Goal: Task Accomplishment & Management: Manage account settings

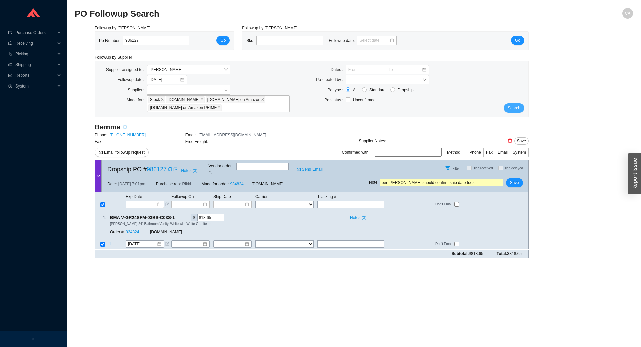
click at [519, 109] on span "Search" at bounding box center [514, 108] width 13 height 7
click at [522, 105] on button "Search" at bounding box center [514, 107] width 21 height 9
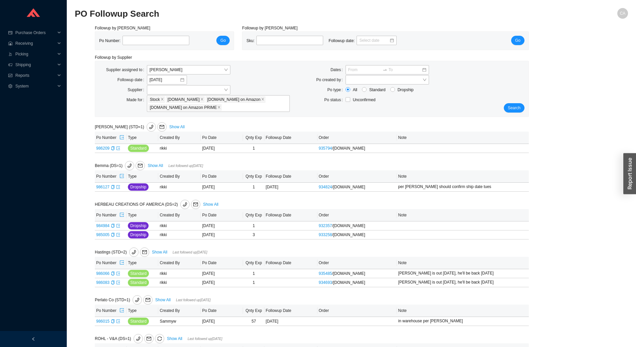
scroll to position [66, 0]
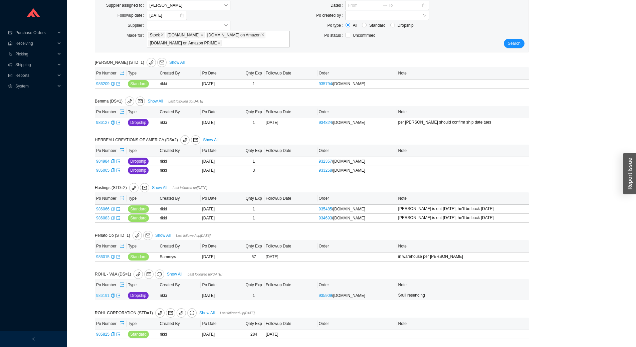
click at [100, 296] on link "986191" at bounding box center [102, 295] width 13 height 5
type input "986191"
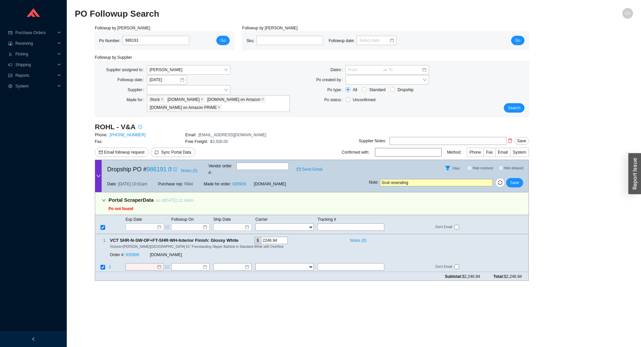
drag, startPoint x: 416, startPoint y: 176, endPoint x: 400, endPoint y: 177, distance: 16.0
click at [400, 179] on input "Sruli resending" at bounding box center [436, 182] width 113 height 7
type input "Sruli resent"
click at [512, 179] on span "Save" at bounding box center [514, 182] width 9 height 7
click at [516, 109] on span "Search" at bounding box center [514, 108] width 13 height 7
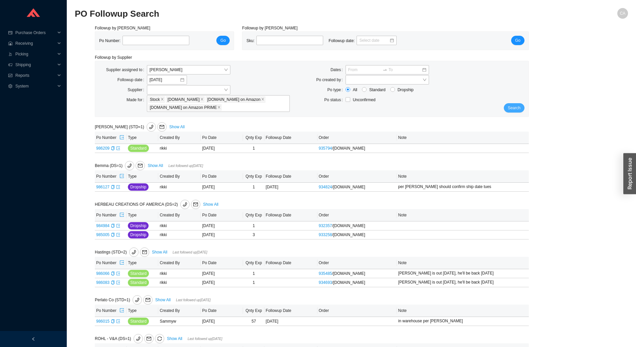
click at [511, 108] on span "Search" at bounding box center [514, 108] width 13 height 7
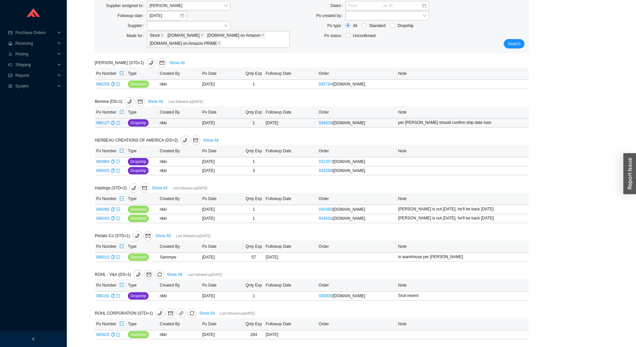
scroll to position [66, 0]
click at [160, 188] on link "Show All" at bounding box center [159, 187] width 15 height 5
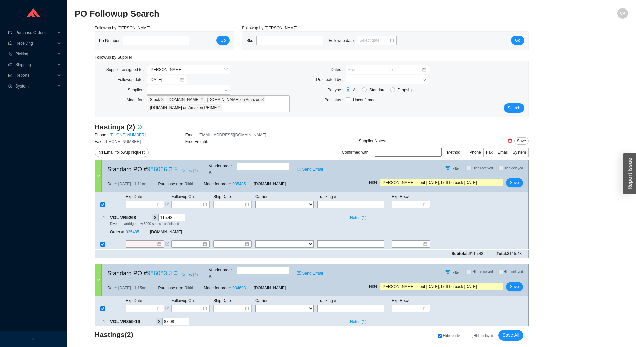
click at [187, 167] on span "Notes ( 4 )" at bounding box center [189, 170] width 16 height 7
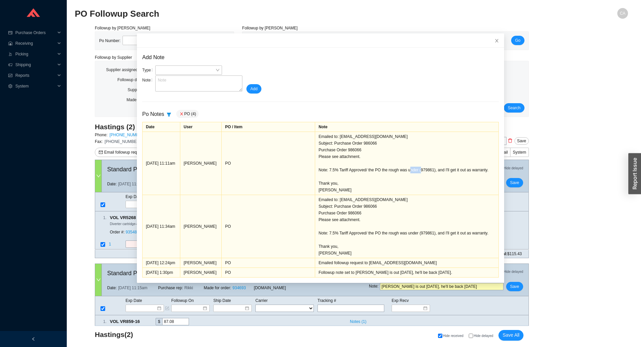
drag, startPoint x: 413, startPoint y: 170, endPoint x: 425, endPoint y: 172, distance: 11.8
click at [425, 172] on div "Emailed to: johnk@hastingsbath.com Subject: Purchase Order 986066 Purchase Orde…" at bounding box center [407, 163] width 177 height 60
click at [427, 175] on div "Emailed to: johnk@hastingsbath.com Subject: Purchase Order 986066 Purchase Orde…" at bounding box center [407, 163] width 177 height 60
click at [495, 42] on icon "close" at bounding box center [497, 40] width 5 height 5
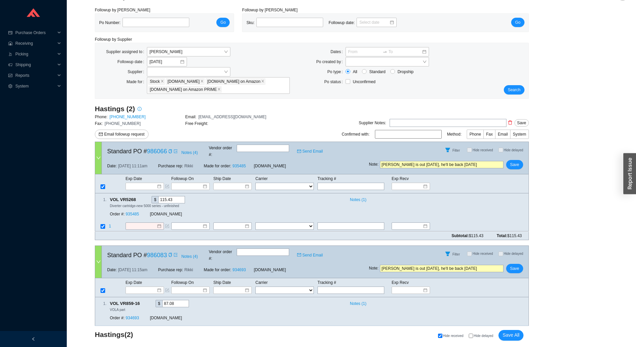
scroll to position [28, 0]
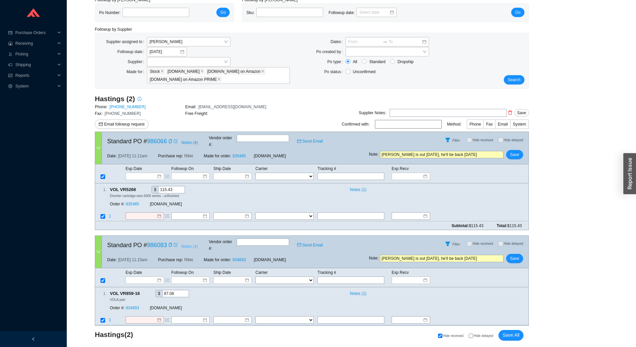
click at [189, 243] on span "Notes ( 4 )" at bounding box center [189, 246] width 16 height 7
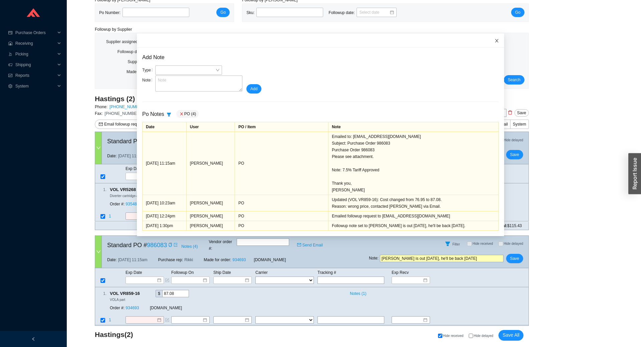
click at [489, 37] on span "Close" at bounding box center [496, 40] width 15 height 15
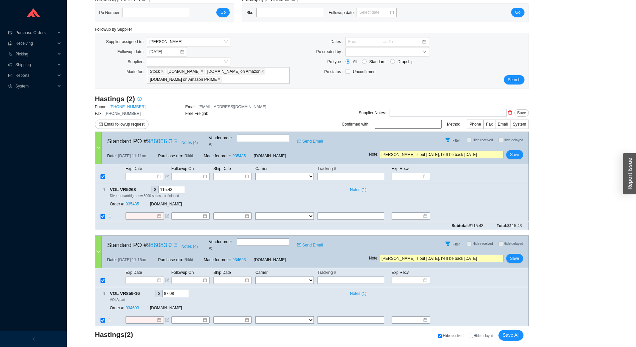
drag, startPoint x: 472, startPoint y: 148, endPoint x: 58, endPoint y: 126, distance: 414.3
click at [58, 126] on section "Purchase Orders .warehouse_svg__a{fill:none;stroke:currentColor;stroke-linecap:…" at bounding box center [318, 166] width 636 height 388
type input "Janet will work on it now"
drag, startPoint x: 394, startPoint y: 240, endPoint x: 4, endPoint y: 252, distance: 390.9
click at [11, 258] on section "Purchase Orders .warehouse_svg__a{fill:none;stroke:currentColor;stroke-linecap:…" at bounding box center [318, 166] width 636 height 388
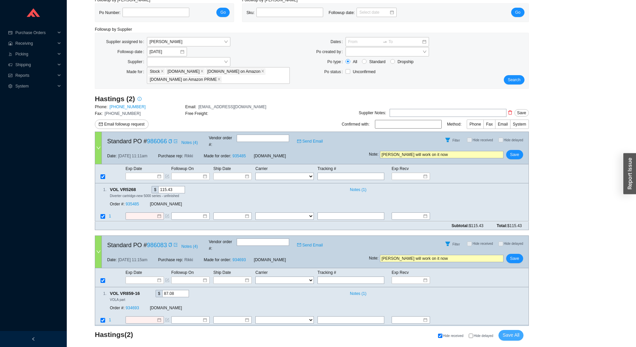
type input "Janet will work on it now"
click at [512, 332] on span "Save All" at bounding box center [511, 335] width 17 height 8
click at [512, 78] on span "Search" at bounding box center [514, 79] width 13 height 7
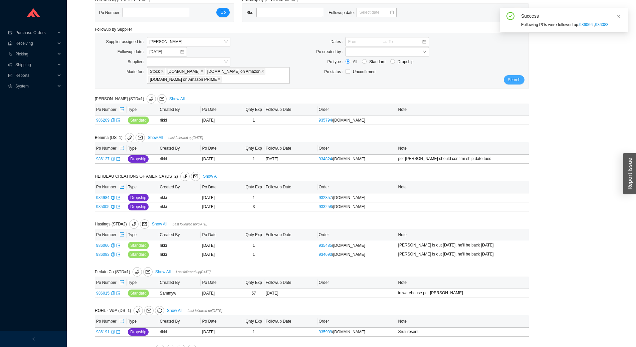
click at [521, 83] on button "Search" at bounding box center [514, 79] width 21 height 9
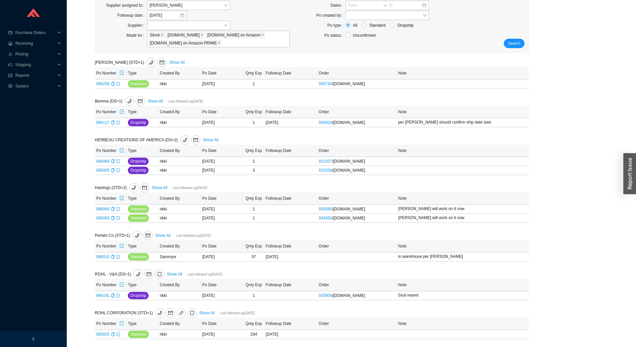
scroll to position [66, 0]
click at [106, 336] on link "985825" at bounding box center [102, 334] width 13 height 5
type input "985825"
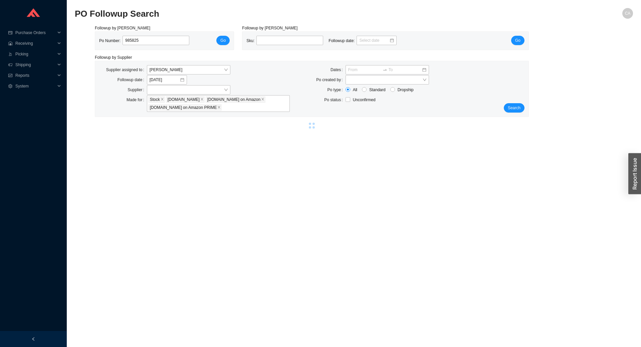
select select "2"
select select "10"
select select "2"
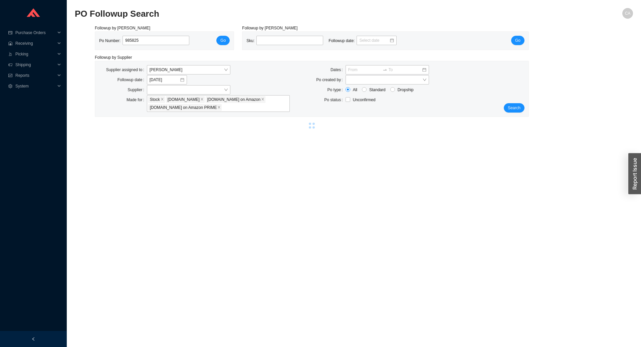
select select "10"
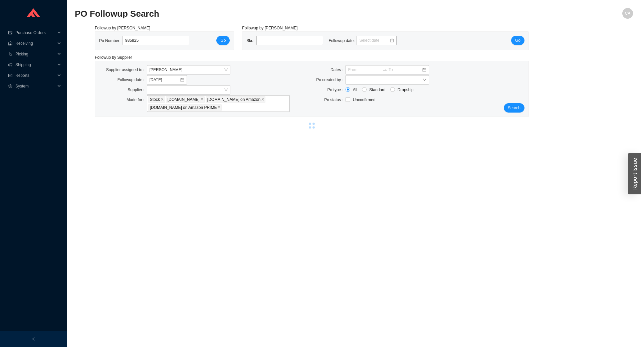
select select "10"
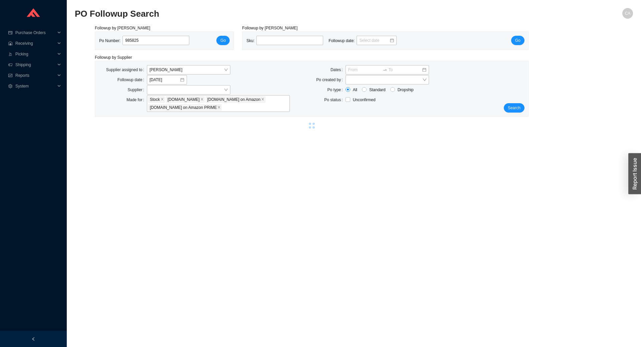
select select "10"
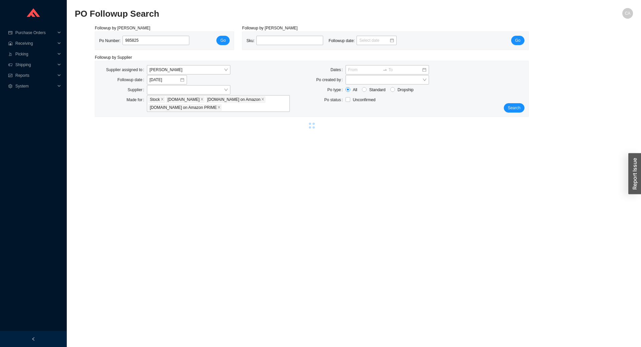
select select "10"
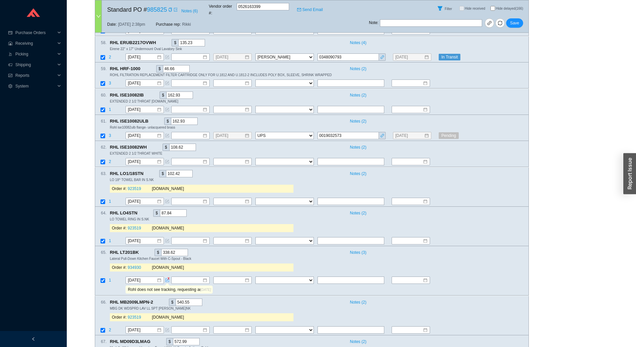
scroll to position [3639, 0]
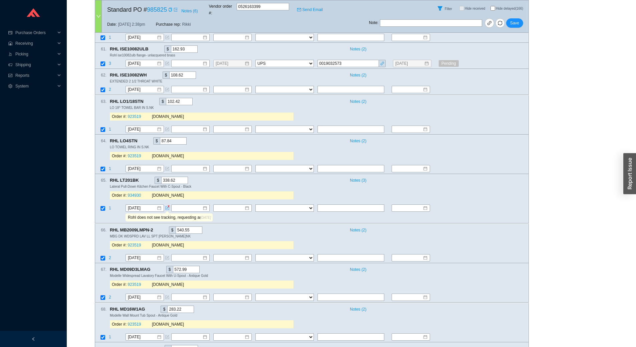
click at [493, 8] on input "Hide delayed (166)" at bounding box center [492, 8] width 5 height 5
checkbox input "true"
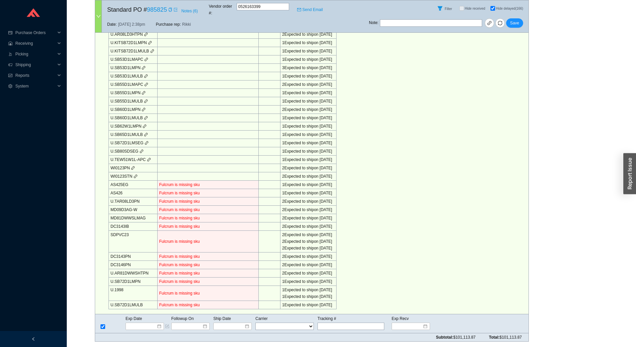
scroll to position [1286, 0]
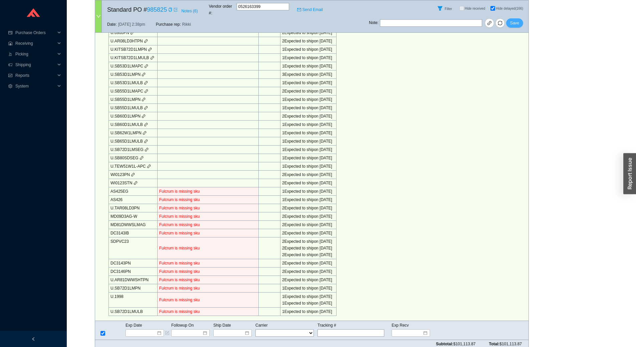
click at [517, 20] on span "Save" at bounding box center [514, 23] width 9 height 7
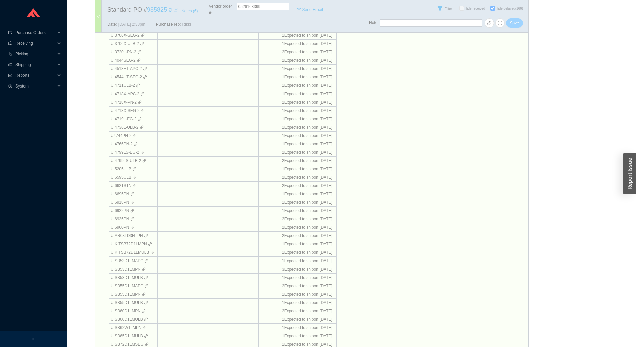
scroll to position [986, 0]
select select "2"
select select "10"
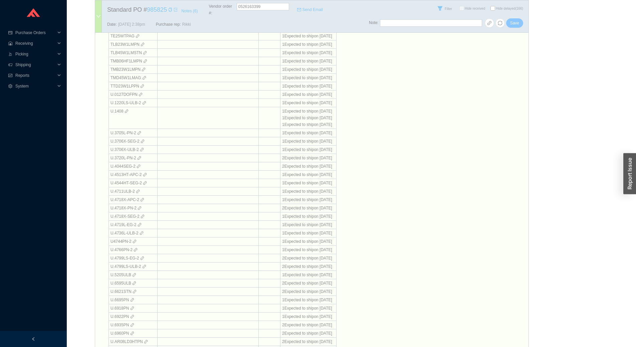
select select "10"
select select "2"
select select "10"
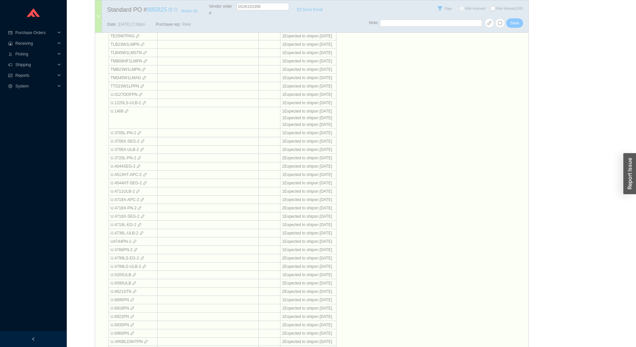
select select "10"
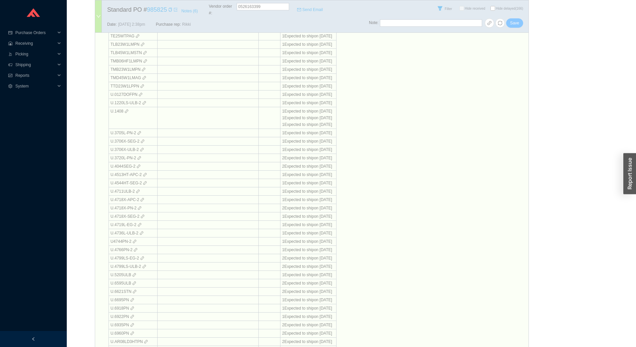
select select "10"
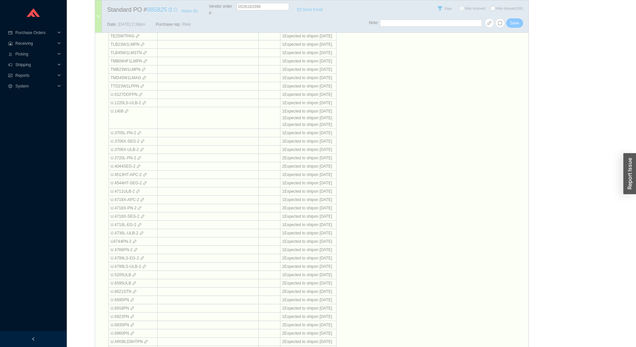
select select "10"
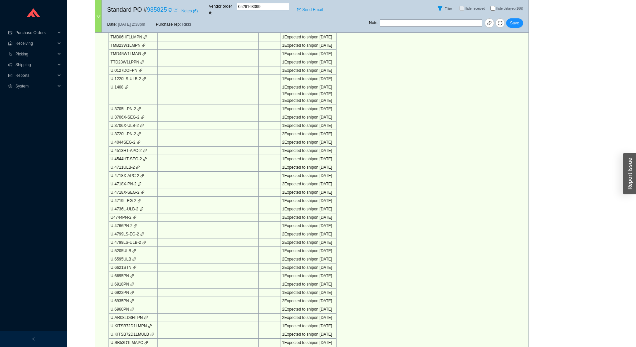
checkbox input "false"
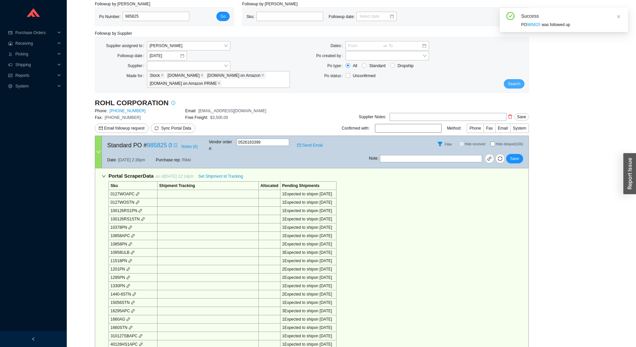
click at [512, 87] on span "Search" at bounding box center [514, 83] width 13 height 7
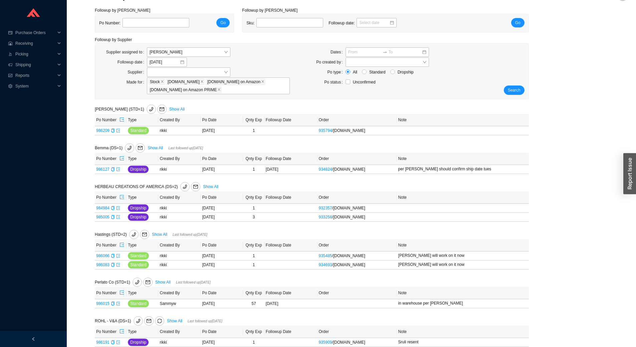
scroll to position [27, 0]
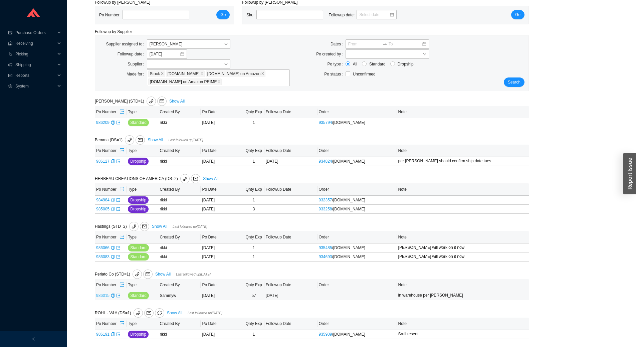
click at [98, 293] on link "986015" at bounding box center [102, 295] width 13 height 5
type input "986015"
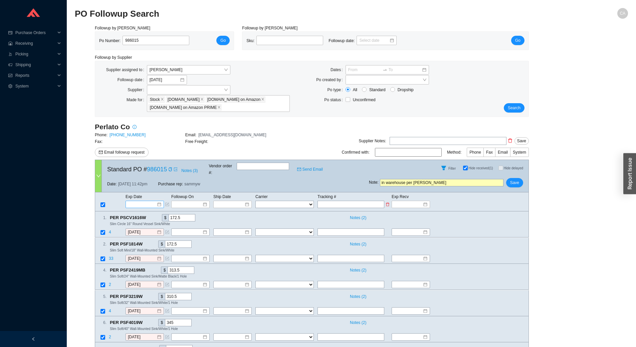
click at [144, 201] on input at bounding box center [142, 204] width 28 height 7
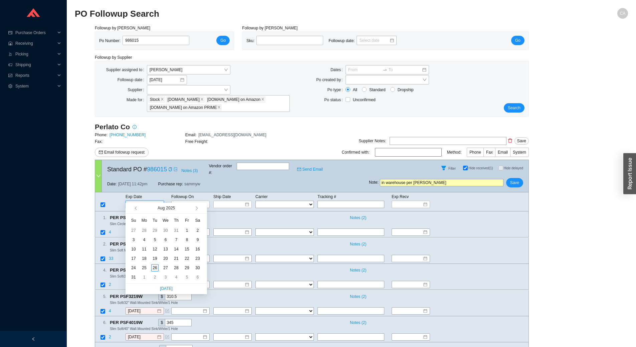
type input "[DATE]"
click at [156, 267] on div "26" at bounding box center [154, 267] width 7 height 7
type input "[DATE]"
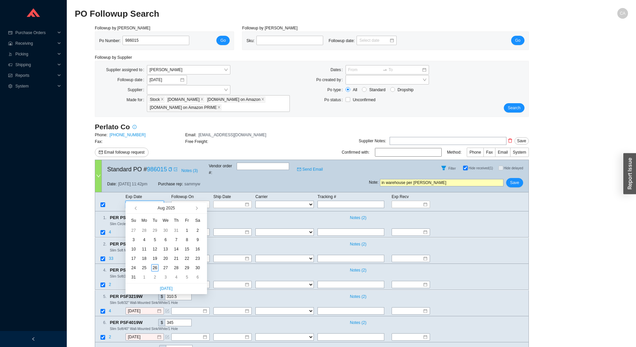
type input "[DATE]"
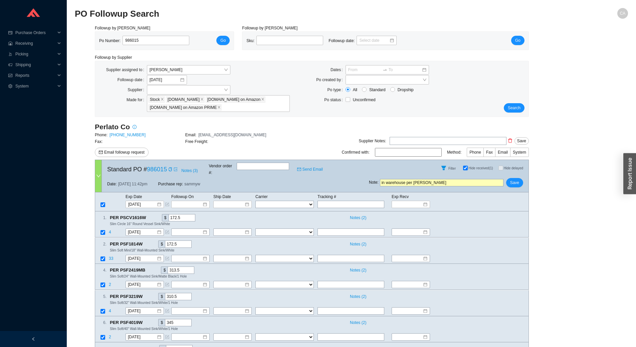
drag, startPoint x: 299, startPoint y: 183, endPoint x: 80, endPoint y: 181, distance: 218.4
click at [80, 181] on div "Followup by PO Po Number: 986015 Go Followup by Sku Sku: Followup date: Go Foll…" at bounding box center [351, 230] width 553 height 410
type input "they will receive today"
click at [513, 179] on span "Save" at bounding box center [514, 182] width 9 height 7
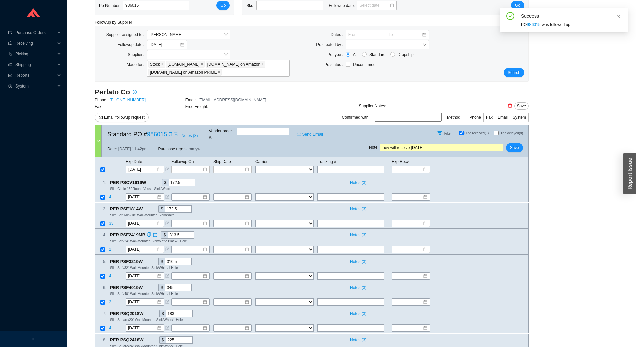
scroll to position [81, 0]
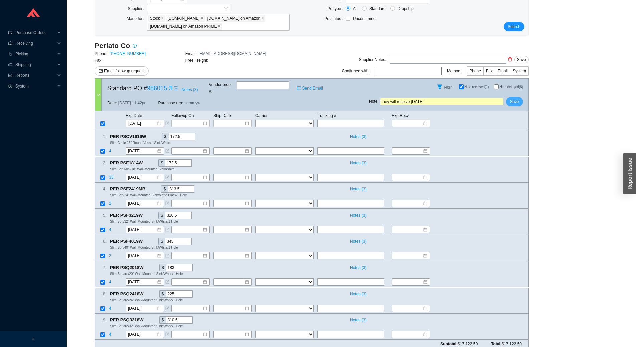
click at [512, 98] on span "Save" at bounding box center [514, 101] width 9 height 7
click at [539, 77] on span "Yes" at bounding box center [539, 77] width 7 height 7
click at [618, 15] on icon "close" at bounding box center [619, 17] width 4 height 4
click at [515, 26] on span "Search" at bounding box center [514, 26] width 13 height 7
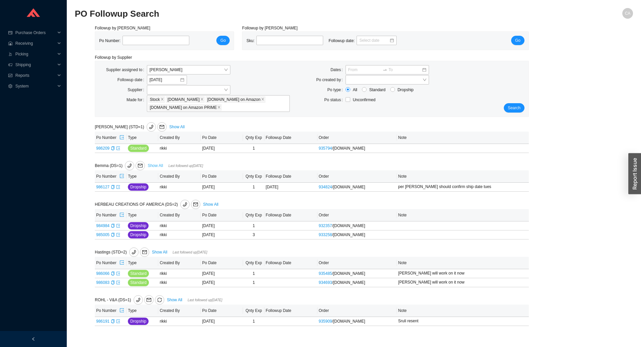
click at [151, 165] on link "Show All" at bounding box center [155, 165] width 15 height 5
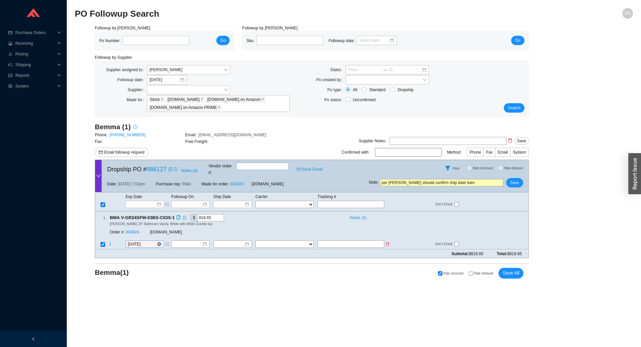
click at [150, 241] on input "[DATE]" at bounding box center [142, 244] width 29 height 7
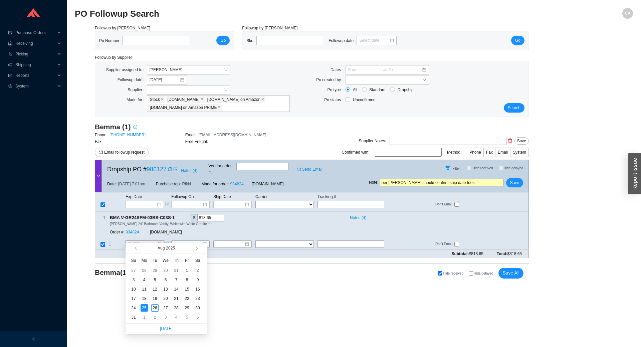
type input "[DATE]"
click at [153, 308] on div "26" at bounding box center [154, 307] width 7 height 7
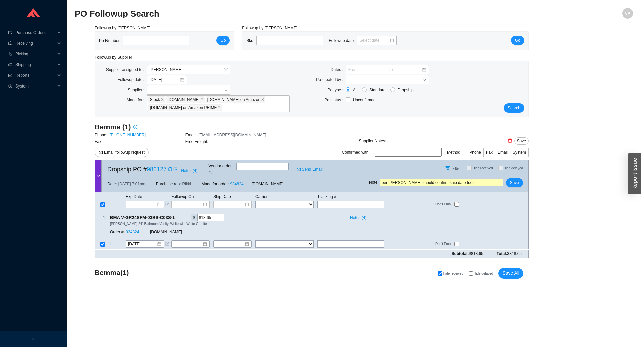
drag, startPoint x: 471, startPoint y: 180, endPoint x: 112, endPoint y: 171, distance: 359.1
click at [112, 171] on div "Dropship PO # 986127 Notes ( 4 ) Vendor order # : Send Email Filter Hide receiv…" at bounding box center [312, 176] width 434 height 33
click at [517, 179] on span "Save" at bounding box center [514, 182] width 9 height 7
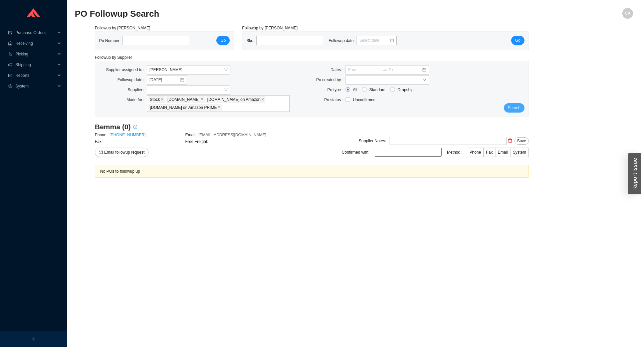
click at [518, 105] on span "Search" at bounding box center [514, 108] width 13 height 7
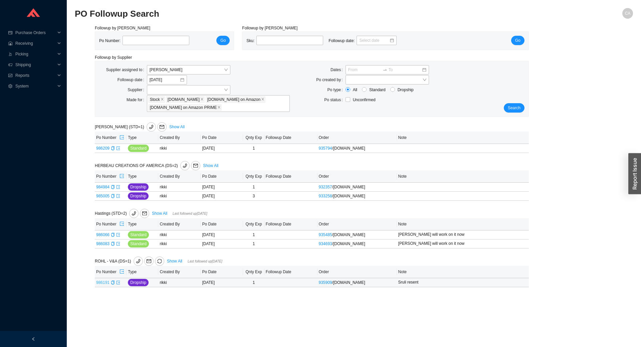
click at [101, 283] on link "986191" at bounding box center [102, 282] width 13 height 5
type input "986191"
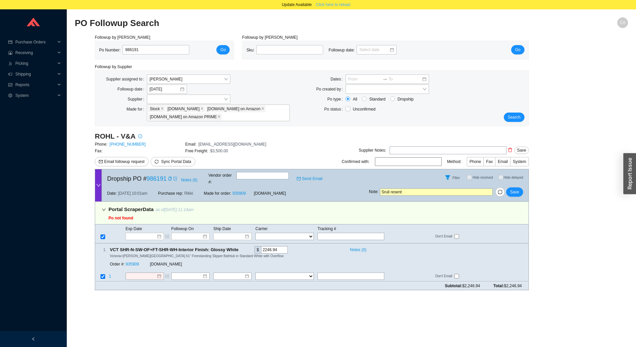
click at [340, 7] on span "Click here to reload" at bounding box center [333, 4] width 34 height 7
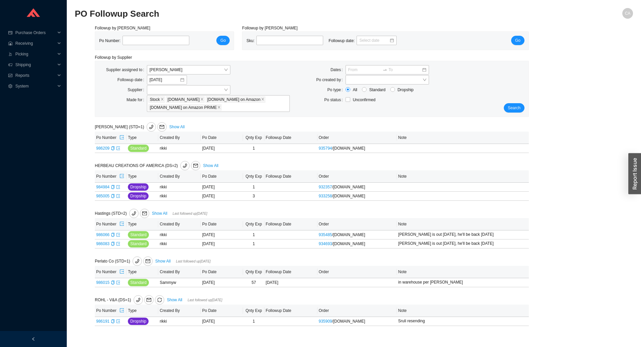
click at [497, 108] on div "Search" at bounding box center [510, 88] width 36 height 47
click at [513, 105] on span "Search" at bounding box center [514, 108] width 13 height 7
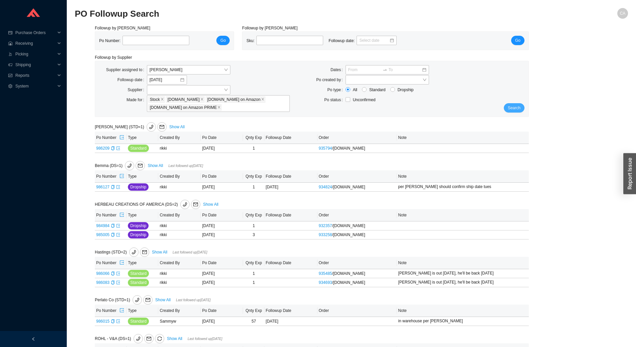
click at [519, 103] on div "Search" at bounding box center [510, 88] width 36 height 47
click at [518, 106] on span "Search" at bounding box center [514, 108] width 13 height 7
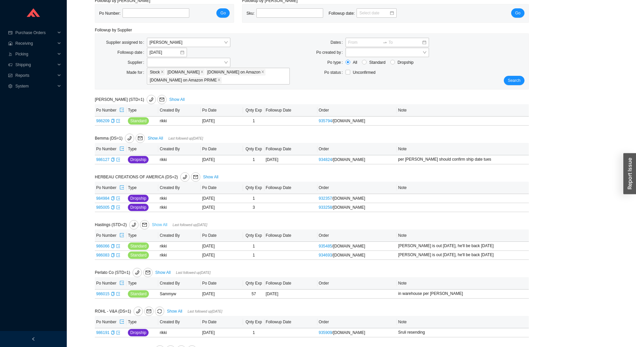
click at [161, 226] on link "Show All" at bounding box center [159, 224] width 15 height 5
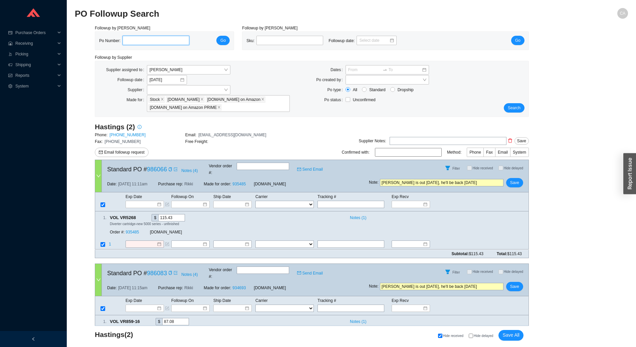
click at [153, 38] on input "tel" at bounding box center [156, 40] width 67 height 9
paste input "986302"
type input "986302"
click at [220, 38] on button "Go" at bounding box center [222, 40] width 13 height 9
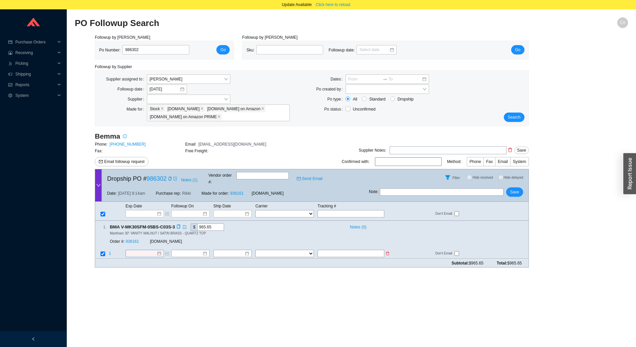
click at [138, 250] on div at bounding box center [145, 253] width 38 height 7
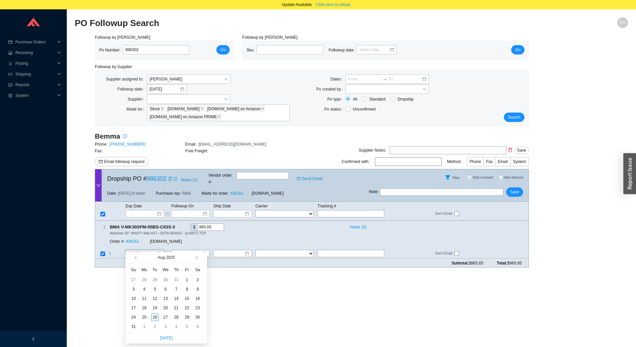
type input "8/2/2025"
click at [132, 239] on link "936161" at bounding box center [132, 241] width 13 height 5
click at [144, 250] on input at bounding box center [142, 253] width 29 height 7
type input "8/2/2025"
click at [197, 257] on span "button" at bounding box center [195, 257] width 3 height 3
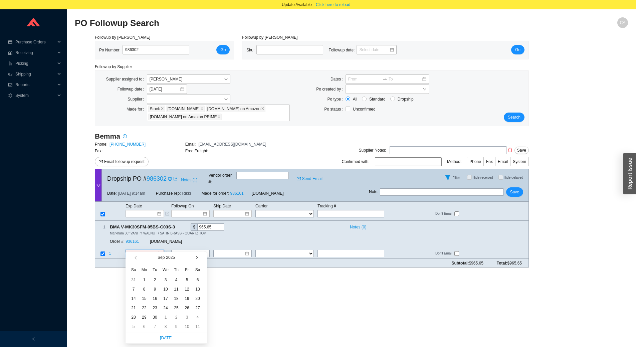
click at [197, 257] on span "button" at bounding box center [195, 257] width 3 height 3
type input "12/17/2025"
click at [164, 299] on div "17" at bounding box center [165, 298] width 7 height 7
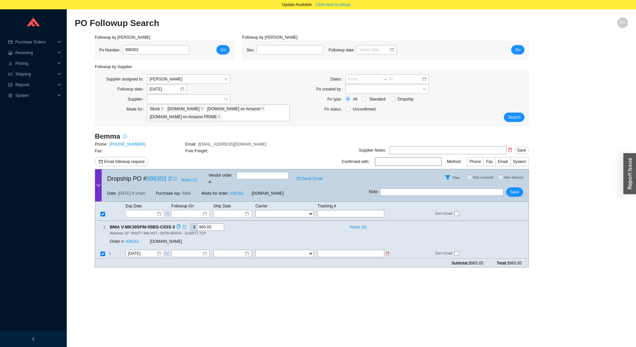
click at [167, 252] on icon "form" at bounding box center [167, 254] width 4 height 4
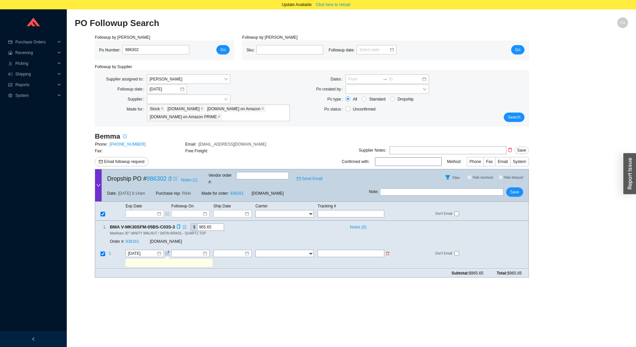
click at [171, 251] on td at bounding box center [192, 254] width 42 height 9
click at [171, 259] on input "text" at bounding box center [169, 262] width 84 height 7
type input "marble top avail"
click at [522, 187] on button "Save" at bounding box center [514, 191] width 17 height 9
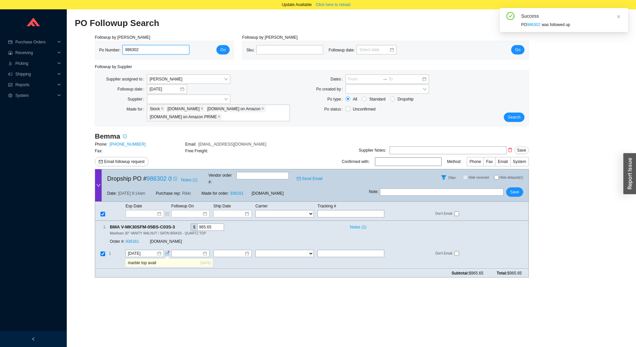
click at [148, 46] on input "986302" at bounding box center [156, 49] width 67 height 9
paste input "127"
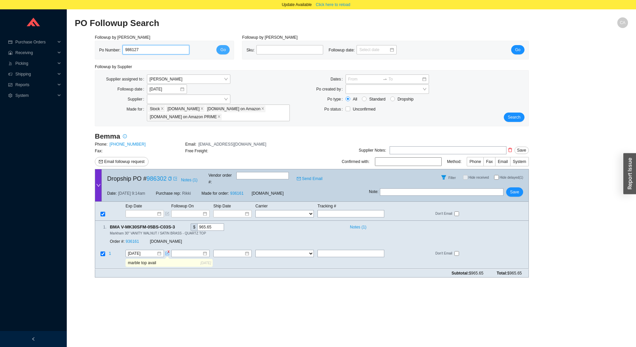
type input "986127"
click at [226, 51] on button "Go" at bounding box center [222, 49] width 13 height 9
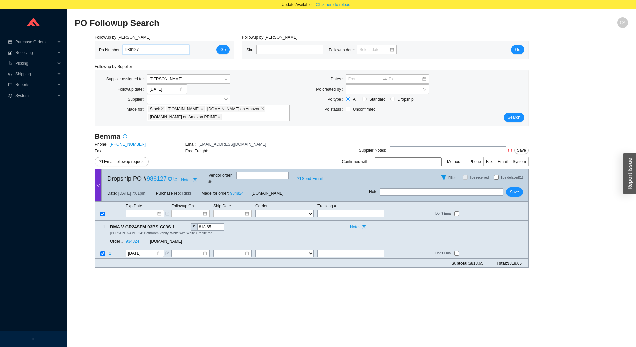
click at [157, 51] on input "986127" at bounding box center [156, 49] width 67 height 9
click at [158, 51] on input "986127" at bounding box center [156, 49] width 67 height 9
paste input "302"
type input "986302"
click at [220, 48] on button "Go" at bounding box center [222, 49] width 13 height 9
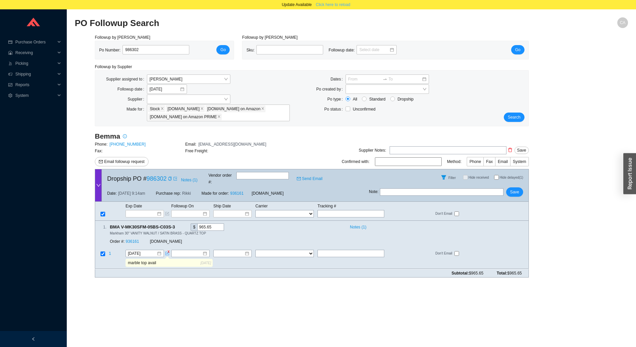
click at [340, 6] on span "Click here to reload" at bounding box center [333, 4] width 34 height 7
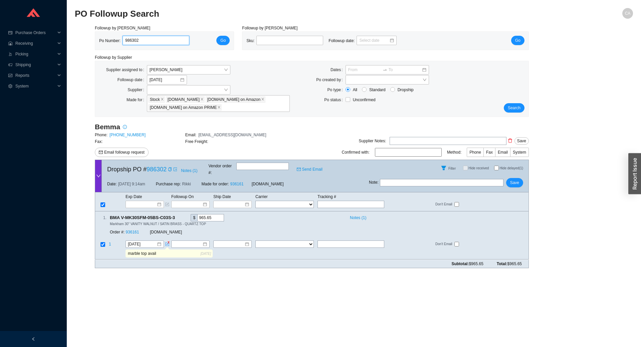
click at [159, 38] on input "986302" at bounding box center [156, 40] width 67 height 9
paste input "127"
type input "986127"
click at [226, 42] on button "Go" at bounding box center [222, 40] width 13 height 9
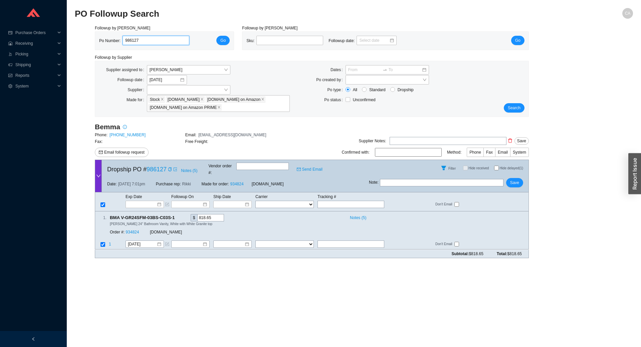
click at [146, 40] on input "986127" at bounding box center [156, 40] width 67 height 9
paste input "282"
type input "986282"
click at [225, 41] on span "Go" at bounding box center [222, 40] width 5 height 7
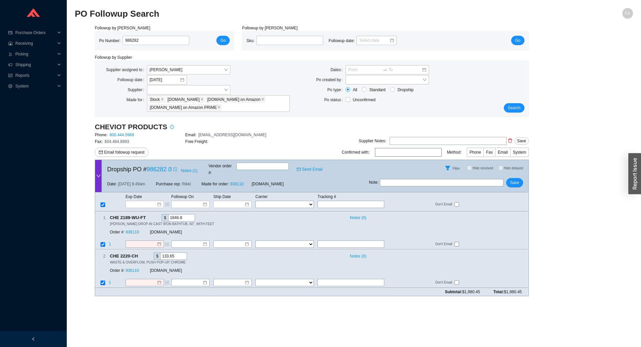
click at [395, 179] on input "text" at bounding box center [442, 182] width 124 height 7
type input "need duties approved"
click at [515, 183] on div "Note : need duties approved Save" at bounding box center [449, 184] width 160 height 16
click at [515, 179] on span "Save" at bounding box center [514, 182] width 9 height 7
click at [519, 104] on button "Search" at bounding box center [514, 107] width 21 height 9
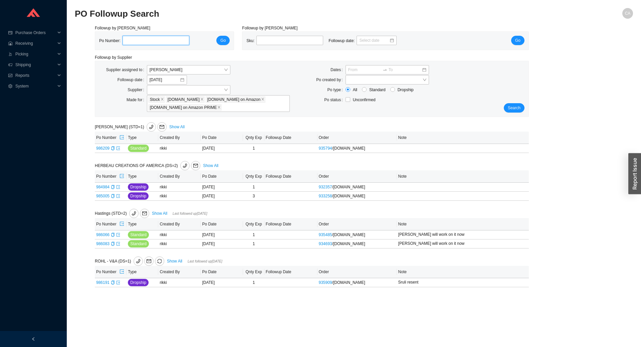
click at [141, 40] on input "tel" at bounding box center [156, 40] width 67 height 9
paste input "986364"
type input "986364"
click at [511, 104] on button "Search" at bounding box center [514, 107] width 21 height 9
type input "986364"
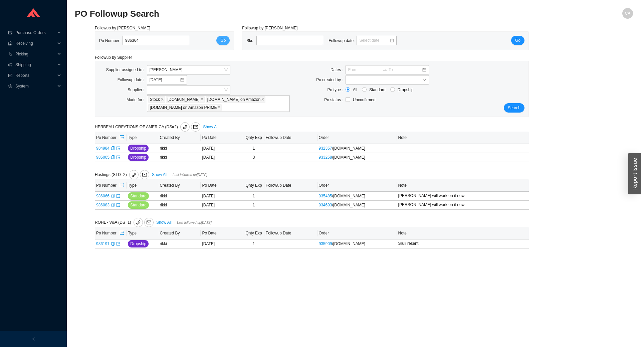
click at [218, 38] on button "Go" at bounding box center [222, 40] width 13 height 9
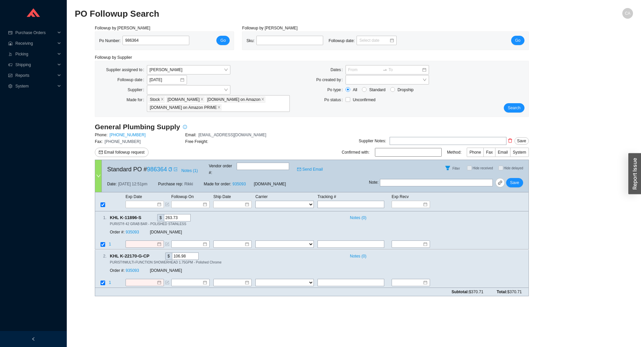
click at [137, 202] on div "Exp Date Followup On Ship Date Carrier Tracking # Exp Recv FedEx UPS ----------…" at bounding box center [312, 201] width 434 height 19
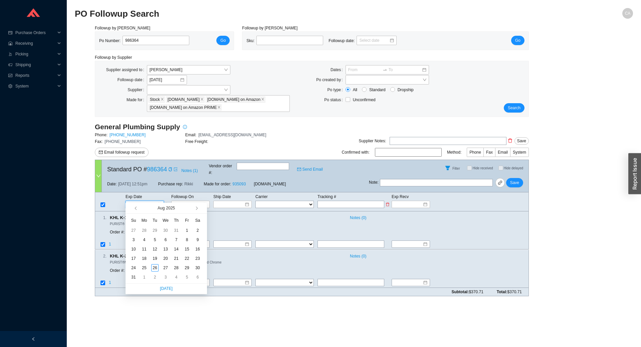
click at [141, 201] on input at bounding box center [142, 204] width 28 height 7
type input "[DATE]"
click at [165, 267] on div "27" at bounding box center [165, 267] width 7 height 7
type input "[DATE]"
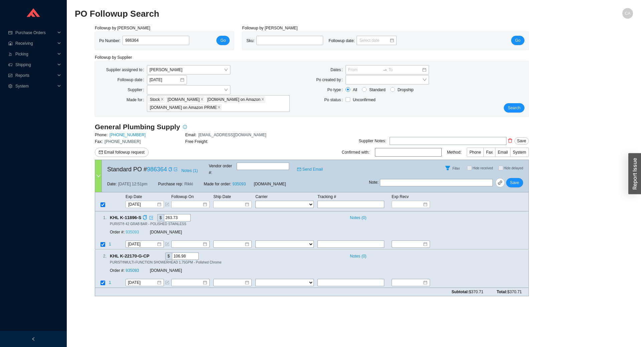
click at [134, 230] on link "935093" at bounding box center [132, 232] width 13 height 5
click at [514, 179] on span "Save" at bounding box center [514, 182] width 9 height 7
click at [516, 108] on span "Search" at bounding box center [514, 108] width 13 height 7
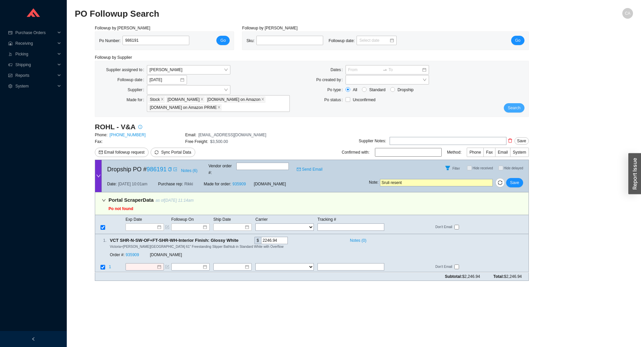
click at [513, 109] on span "Search" at bounding box center [514, 108] width 13 height 7
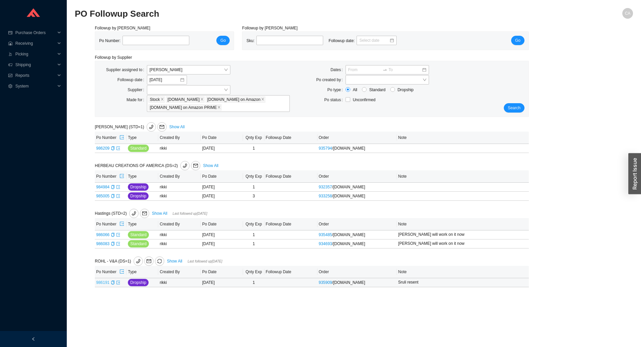
click at [107, 285] on link "986191" at bounding box center [102, 282] width 13 height 5
type input "986191"
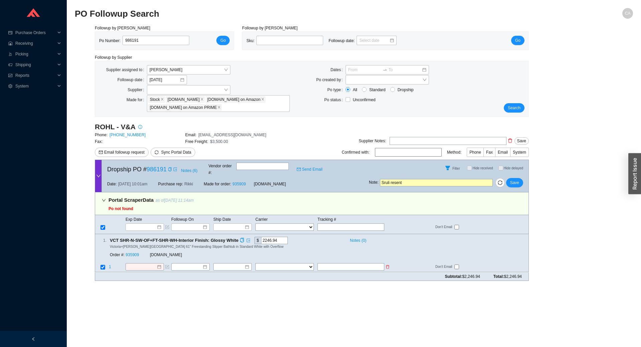
click at [168, 265] on icon "form" at bounding box center [168, 266] width 2 height 2
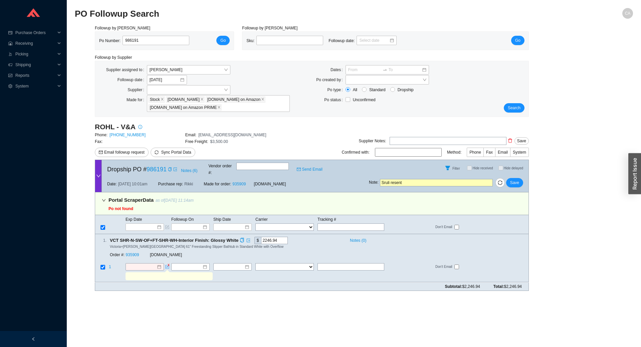
click at [170, 273] on input "text" at bounding box center [169, 276] width 84 height 7
type input "double check sku when entered, glossy white"
click at [517, 179] on span "Save" at bounding box center [514, 182] width 9 height 7
click at [540, 159] on span "Yes" at bounding box center [539, 159] width 7 height 7
click at [515, 111] on span "Search" at bounding box center [514, 108] width 13 height 7
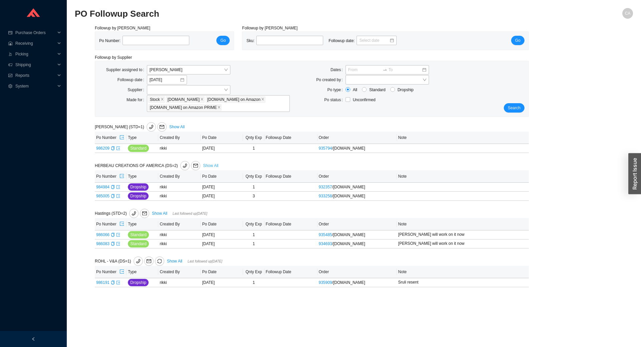
click at [204, 164] on link "Show All" at bounding box center [210, 165] width 15 height 5
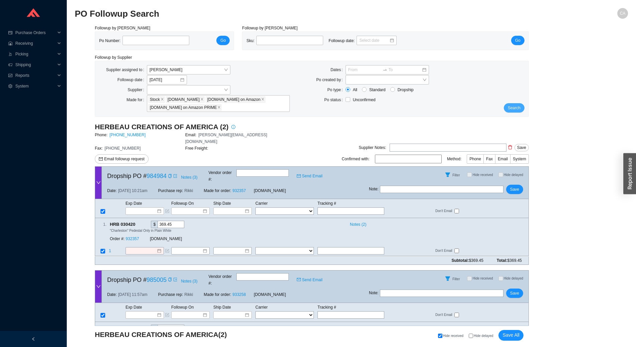
click at [518, 109] on span "Search" at bounding box center [514, 108] width 13 height 7
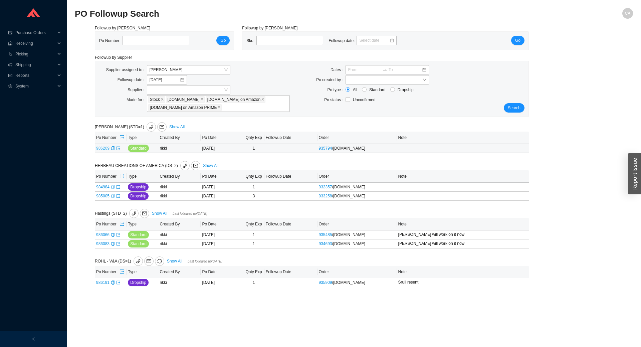
click at [104, 150] on link "986209" at bounding box center [102, 148] width 13 height 5
type input "986209"
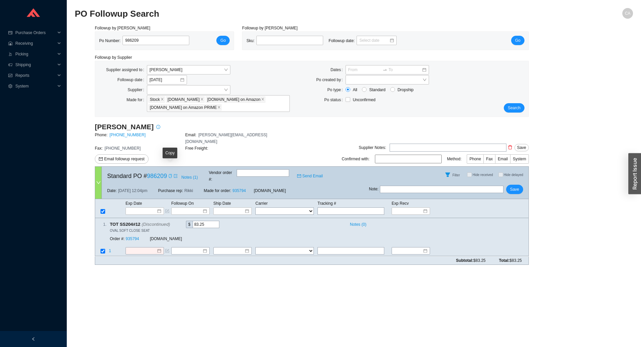
click at [170, 174] on icon "copy" at bounding box center [170, 176] width 4 height 4
drag, startPoint x: 152, startPoint y: 36, endPoint x: 49, endPoint y: 39, distance: 102.9
click at [49, 39] on section "Purchase Orders .warehouse_svg__a{fill:none;stroke:currentColor;stroke-linecap:…" at bounding box center [320, 173] width 641 height 347
drag, startPoint x: 151, startPoint y: 237, endPoint x: 153, endPoint y: 240, distance: 3.7
click at [151, 248] on input at bounding box center [142, 251] width 29 height 7
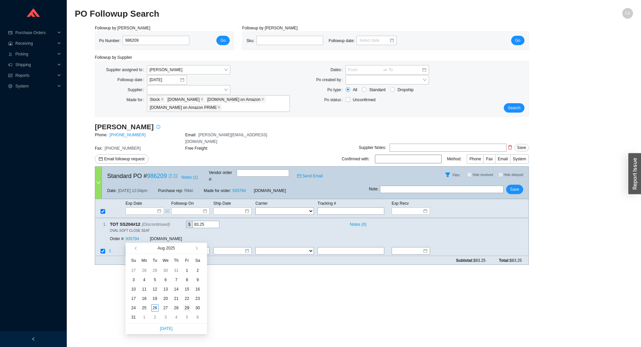
type input "8/29/2025"
click at [185, 308] on div "29" at bounding box center [186, 307] width 7 height 7
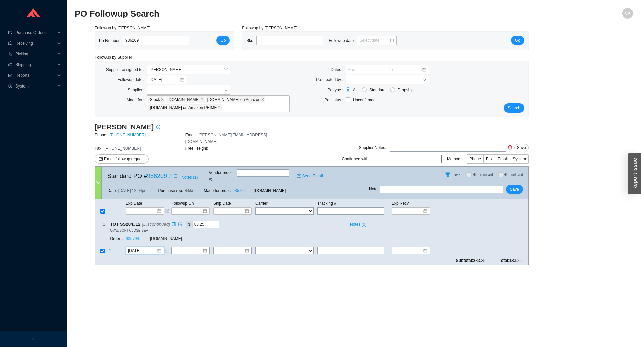
click at [134, 237] on link "935794" at bounding box center [132, 239] width 13 height 5
click at [518, 186] on span "Save" at bounding box center [514, 189] width 9 height 7
click at [517, 186] on span "Save" at bounding box center [514, 189] width 9 height 7
drag, startPoint x: 152, startPoint y: 39, endPoint x: 82, endPoint y: 39, distance: 69.5
click at [82, 39] on div "Followup by PO Po Number: 986209 Go Followup by Sku Sku: Followup date: Go Foll…" at bounding box center [354, 147] width 558 height 245
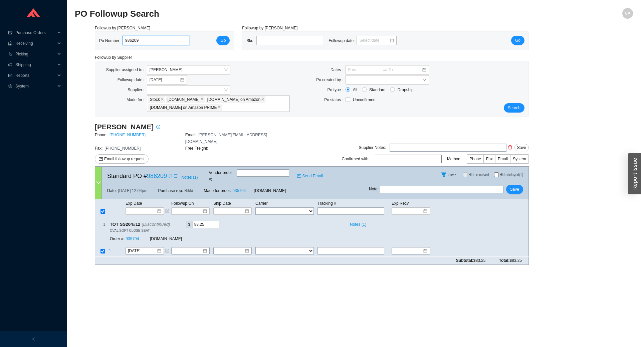
paste input "82"
type input "986282"
click at [224, 41] on span "Go" at bounding box center [222, 40] width 5 height 7
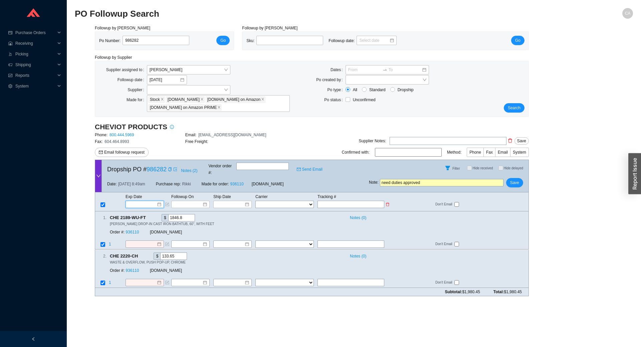
click at [139, 201] on input at bounding box center [142, 204] width 28 height 7
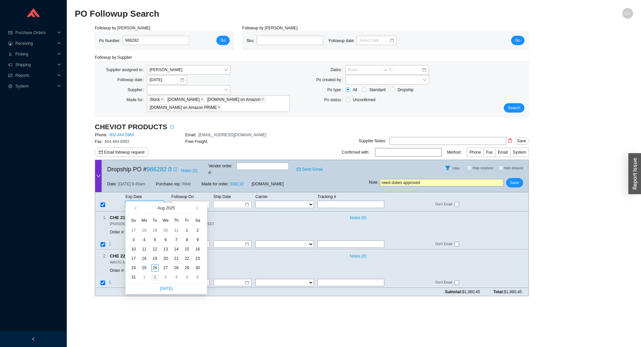
type input "[DATE]"
click at [155, 276] on div "2" at bounding box center [154, 276] width 7 height 7
type input "[DATE]"
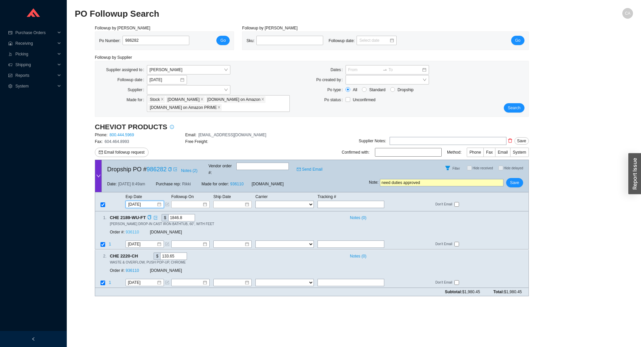
click at [135, 230] on link "936110" at bounding box center [132, 232] width 13 height 5
click at [519, 179] on span "Save" at bounding box center [514, 182] width 9 height 7
drag, startPoint x: 526, startPoint y: 160, endPoint x: 529, endPoint y: 160, distance: 3.4
click at [526, 161] on span "No" at bounding box center [525, 159] width 5 height 7
drag, startPoint x: 136, startPoint y: 40, endPoint x: 105, endPoint y: 41, distance: 31.4
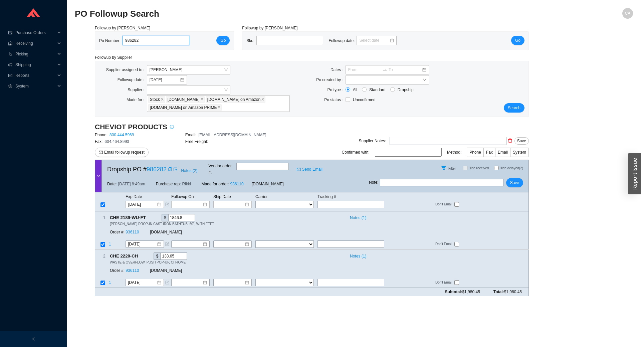
click at [109, 42] on div "Po Number: 986282" at bounding box center [146, 41] width 95 height 10
click at [105, 41] on div "Po Number: 986282" at bounding box center [146, 41] width 95 height 10
click at [126, 43] on input "986282" at bounding box center [156, 40] width 67 height 9
paste input "4114"
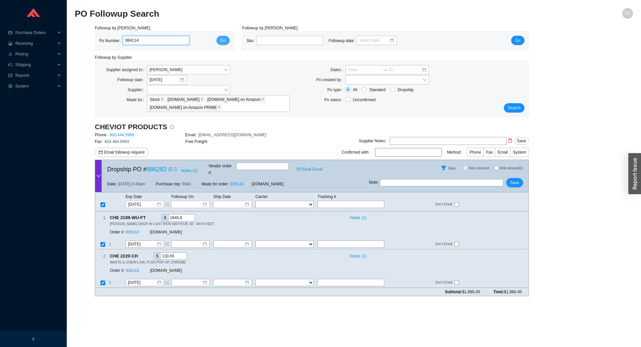
type input "984114"
click at [228, 40] on button "Go" at bounding box center [222, 40] width 13 height 9
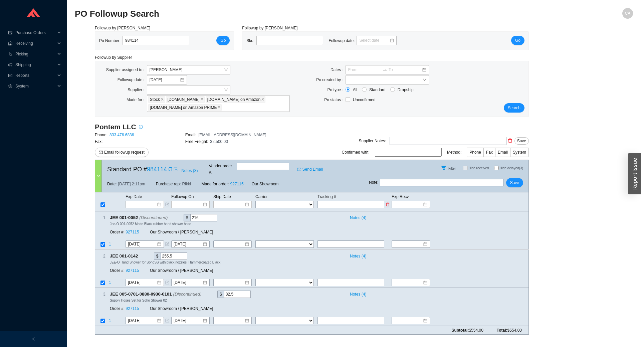
click at [367, 201] on input "text" at bounding box center [351, 204] width 67 height 7
paste input "460985815601"
type input "460985815601"
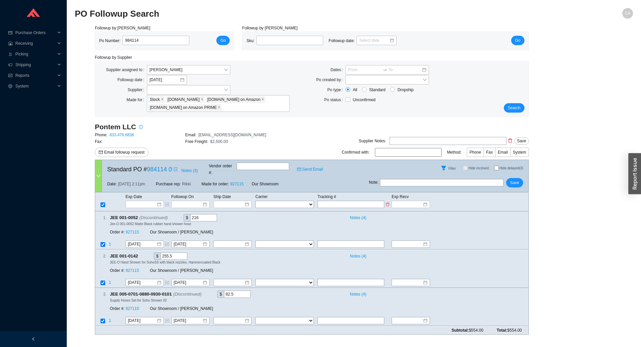
type input "460985815601"
click at [287, 201] on select "FedEx UPS ---------------- 2 Day Transportation INC A&B Freight A. Duie Pyle AA…" at bounding box center [284, 204] width 58 height 7
select select "1"
click at [255, 201] on select "FedEx UPS ---------------- 2 Day Transportation INC A&B Freight A. Duie Pyle AA…" at bounding box center [284, 204] width 58 height 7
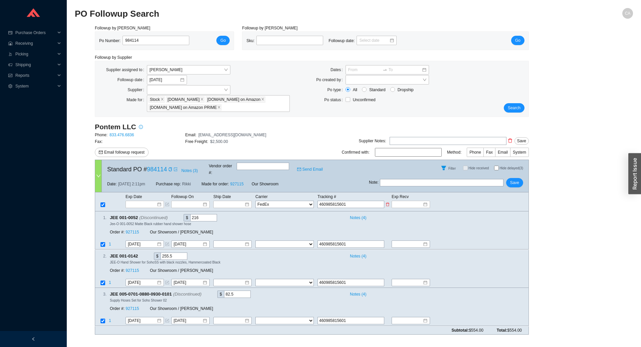
select select "1"
click at [237, 201] on input at bounding box center [230, 204] width 28 height 7
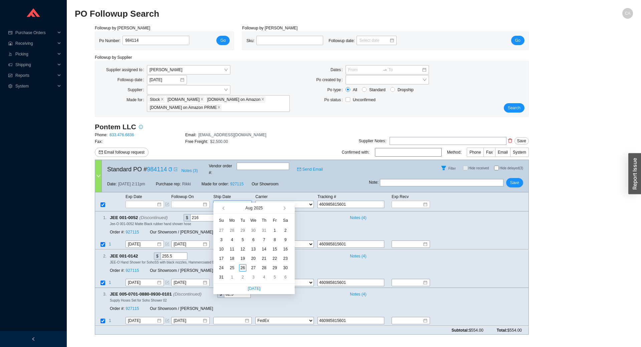
type input "[DATE]"
click at [242, 268] on div "26" at bounding box center [242, 267] width 7 height 7
type input "[DATE]"
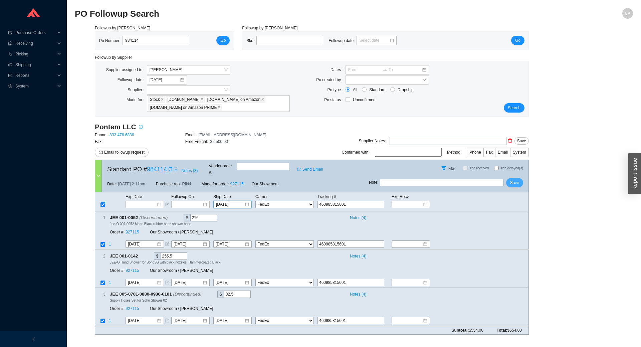
click at [516, 179] on span "Save" at bounding box center [514, 182] width 9 height 7
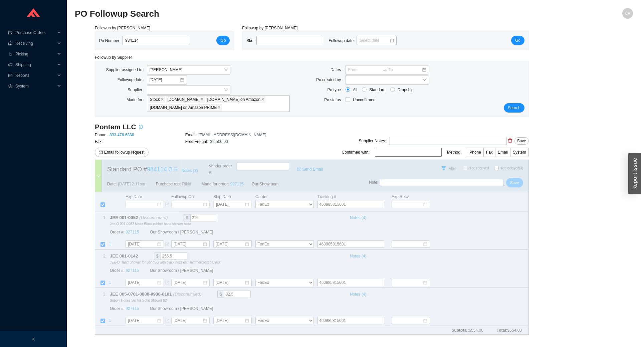
select select "1"
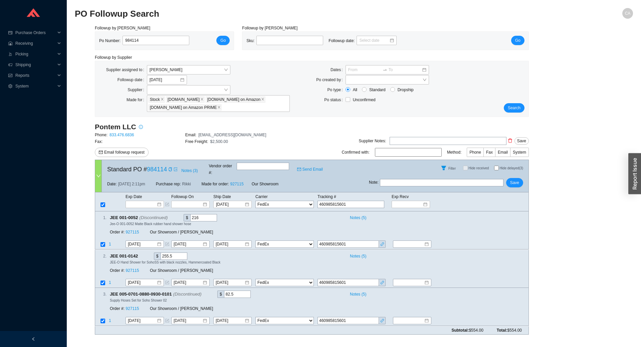
click at [577, 235] on div "Followup by PO Po Number: 984114 Go Followup by Sku Sku: Followup date: Go Foll…" at bounding box center [354, 182] width 558 height 315
click at [592, 245] on div "Followup by PO Po Number: 984114 Go Followup by Sku Sku: Followup date: Go Foll…" at bounding box center [354, 182] width 558 height 315
click at [621, 140] on div "Followup by PO Po Number: 984114 Go Followup by Sku Sku: Followup date: Go Foll…" at bounding box center [354, 182] width 558 height 315
click at [486, 99] on div "Unconfirmed" at bounding box center [417, 99] width 143 height 7
click at [513, 179] on span "Save" at bounding box center [514, 182] width 9 height 7
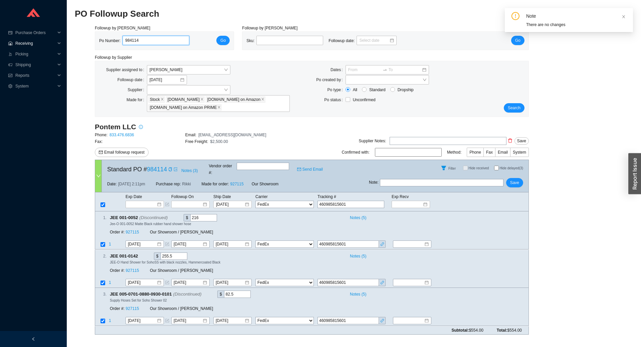
drag, startPoint x: 149, startPoint y: 38, endPoint x: 9, endPoint y: 45, distance: 139.8
click at [9, 45] on section "Purchase Orders .warehouse_svg__a{fill:none;stroke:currentColor;stroke-linecap:…" at bounding box center [320, 173] width 641 height 347
paste input "5945"
type input "985945"
click at [220, 40] on button "Go" at bounding box center [222, 40] width 13 height 9
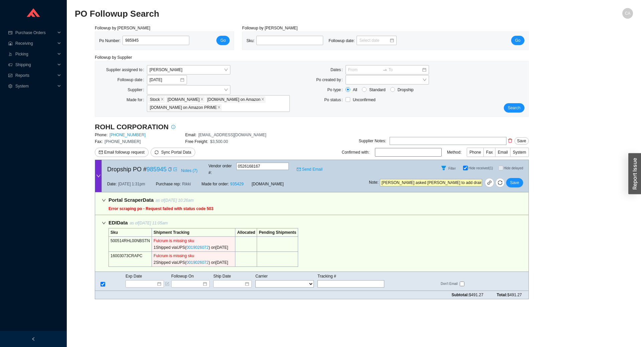
drag, startPoint x: 475, startPoint y: 175, endPoint x: 150, endPoint y: 174, distance: 325.9
click at [150, 174] on div "Dropship PO # 985945 Notes ( 7 ) Vendor order # : 0526168167 Send Email Filter …" at bounding box center [312, 176] width 434 height 33
click at [518, 179] on span "Save" at bounding box center [514, 182] width 9 height 7
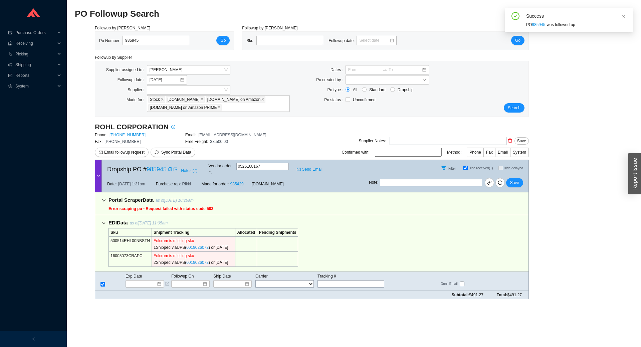
click at [104, 198] on icon "down" at bounding box center [104, 200] width 4 height 4
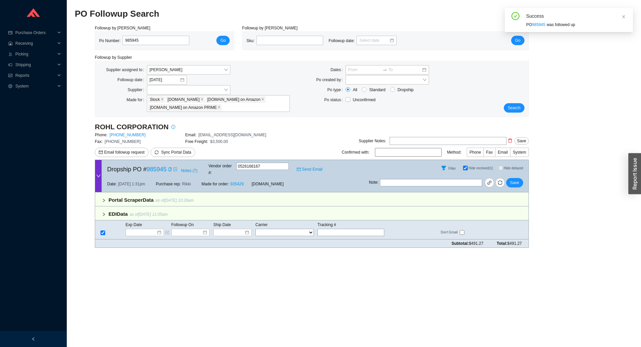
click at [104, 198] on icon "right" at bounding box center [104, 200] width 4 height 4
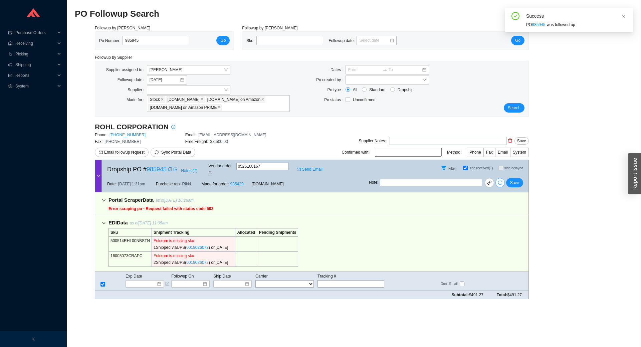
click at [499, 180] on icon "sync" at bounding box center [500, 182] width 5 height 5
click at [104, 198] on icon "down" at bounding box center [104, 200] width 4 height 4
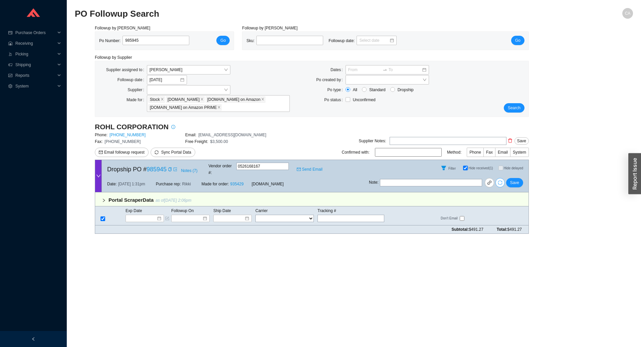
click at [105, 198] on icon "right" at bounding box center [104, 200] width 4 height 4
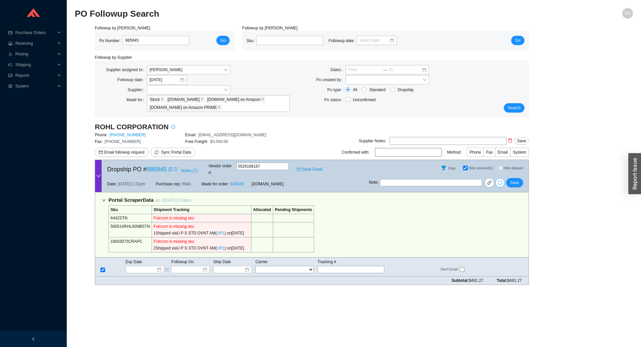
click at [105, 199] on icon "down" at bounding box center [103, 200] width 3 height 2
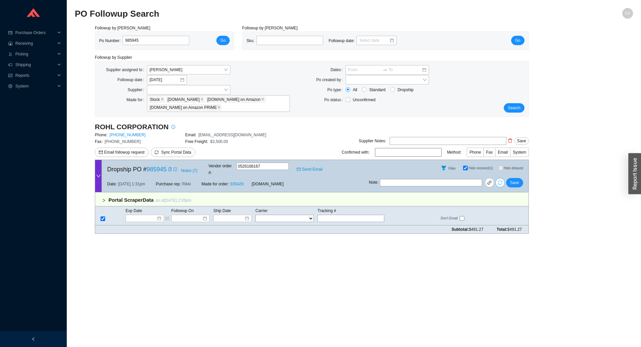
click at [105, 198] on icon "right" at bounding box center [104, 200] width 4 height 4
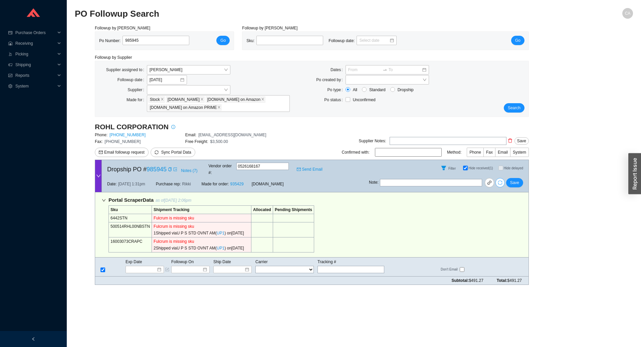
click at [105, 199] on icon "down" at bounding box center [103, 200] width 3 height 2
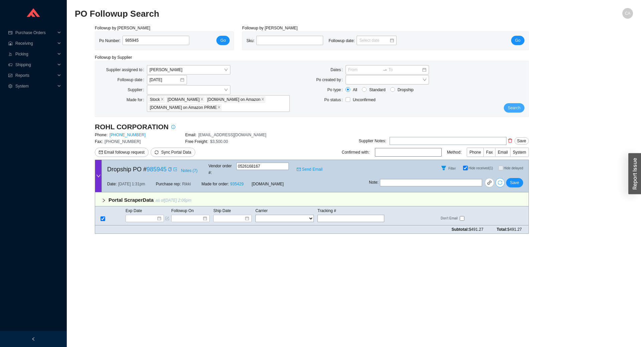
click at [515, 110] on span "Search" at bounding box center [514, 108] width 13 height 7
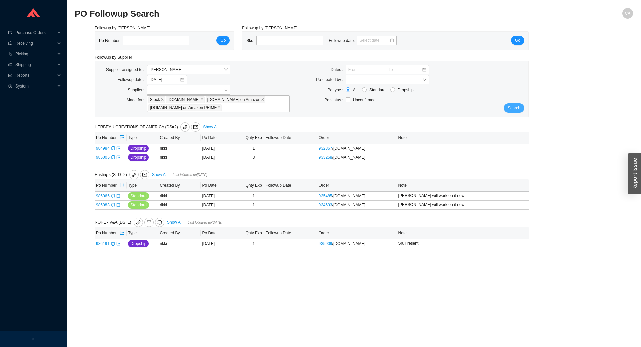
click at [514, 109] on span "Search" at bounding box center [514, 108] width 13 height 7
click at [155, 174] on link "Show All" at bounding box center [159, 174] width 15 height 5
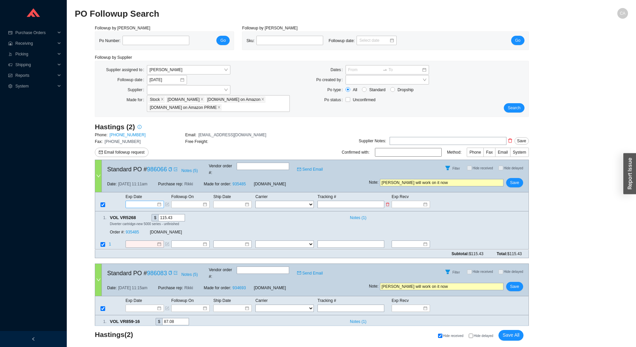
click at [135, 201] on input at bounding box center [142, 204] width 28 height 7
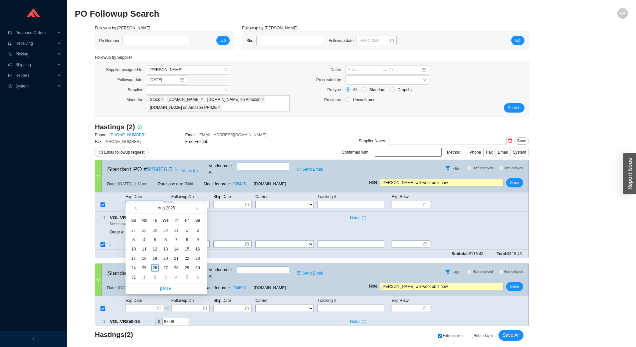
type input "[DATE]"
click at [156, 268] on div "26" at bounding box center [154, 267] width 7 height 7
type input "[DATE]"
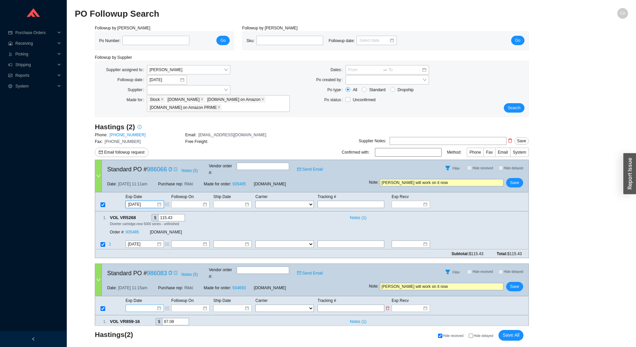
click at [140, 305] on input at bounding box center [142, 308] width 28 height 7
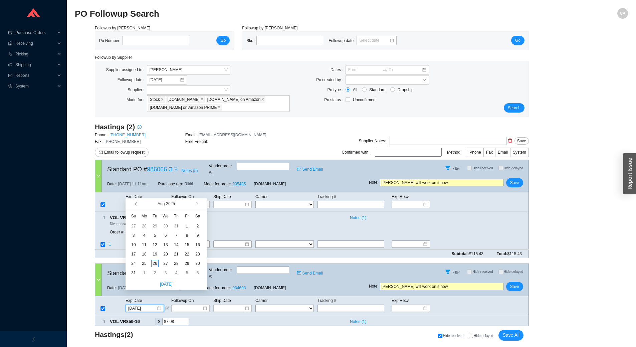
type input "[DATE]"
click at [156, 263] on div "26" at bounding box center [154, 263] width 7 height 7
type input "[DATE]"
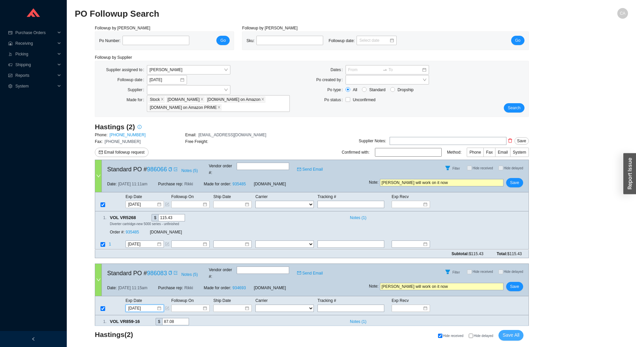
click at [512, 338] on span "Save All" at bounding box center [511, 335] width 17 height 8
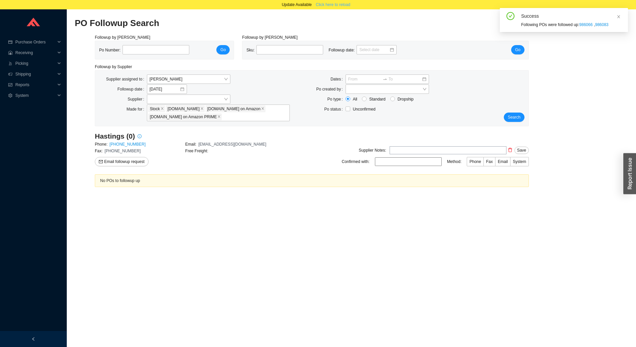
click at [344, 5] on span "Click here to reload" at bounding box center [333, 4] width 34 height 7
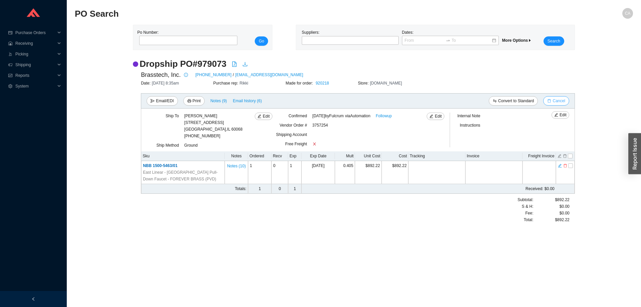
click at [554, 101] on span "Cancel" at bounding box center [559, 100] width 12 height 7
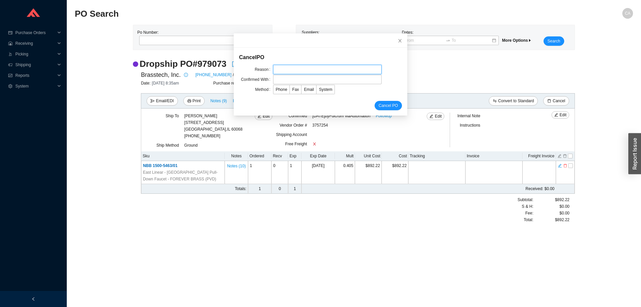
click at [308, 68] on input "text" at bounding box center [327, 69] width 109 height 9
type input "Cancellation"
click at [289, 76] on input "text" at bounding box center [327, 79] width 109 height 9
type input "Confirmation"
click at [304, 88] on span "Email" at bounding box center [309, 89] width 10 height 5
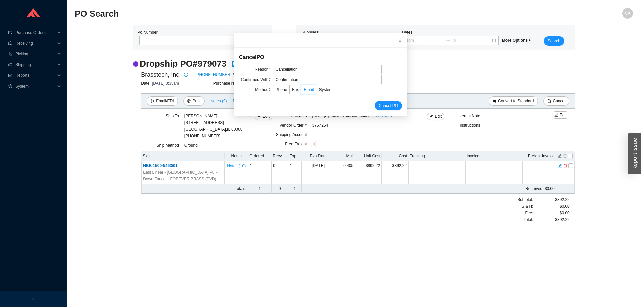
click at [302, 91] on input "Email" at bounding box center [302, 91] width 0 height 0
click at [383, 106] on span "Cancel PO" at bounding box center [388, 105] width 19 height 7
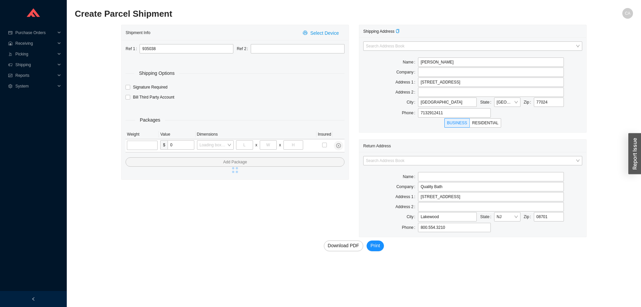
type input "[GEOGRAPHIC_DATA]"
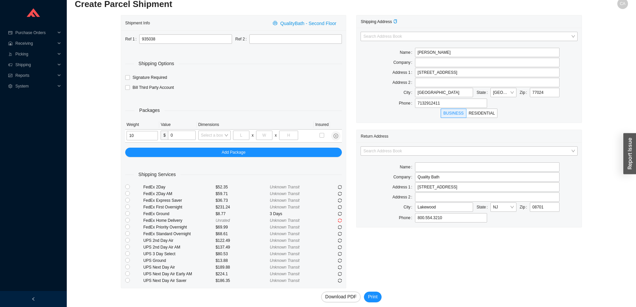
scroll to position [15, 0]
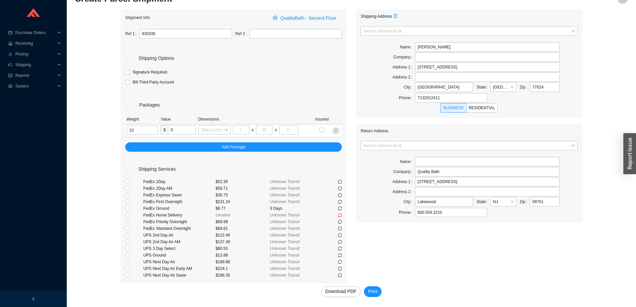
type input "10"
drag, startPoint x: 228, startPoint y: 221, endPoint x: 222, endPoint y: 219, distance: 7.1
click at [222, 219] on div "$69.99" at bounding box center [243, 221] width 54 height 7
drag, startPoint x: 228, startPoint y: 228, endPoint x: 221, endPoint y: 225, distance: 7.8
click at [221, 225] on div "$68.61" at bounding box center [243, 228] width 54 height 7
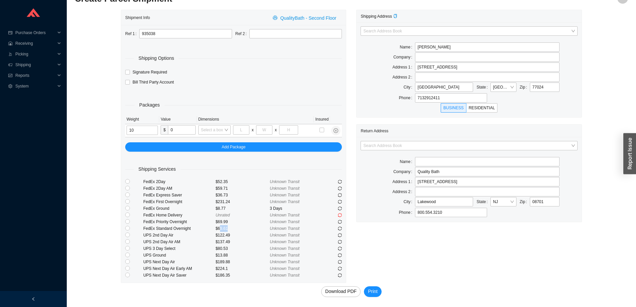
click at [225, 228] on div "$68.61" at bounding box center [243, 228] width 54 height 7
click at [225, 227] on div "$68.61" at bounding box center [243, 228] width 54 height 7
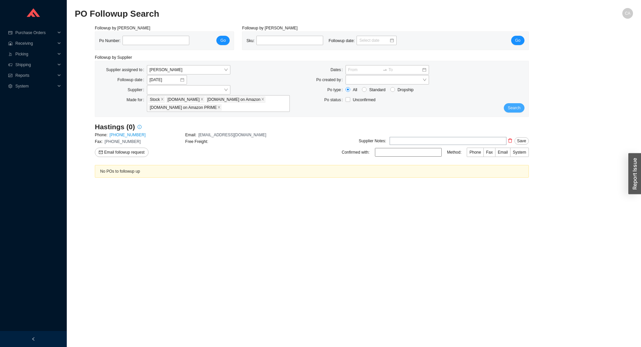
click at [514, 106] on span "Search" at bounding box center [514, 108] width 13 height 7
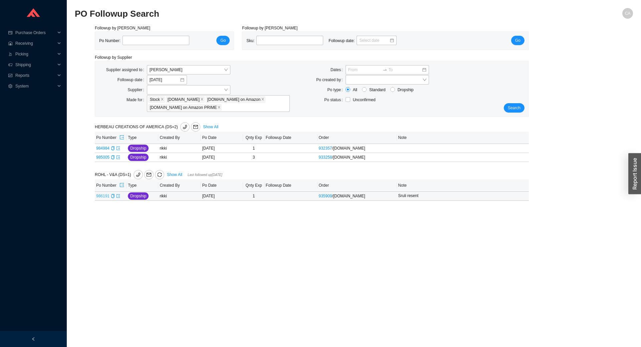
click at [103, 198] on link "986191" at bounding box center [102, 196] width 13 height 5
type input "986191"
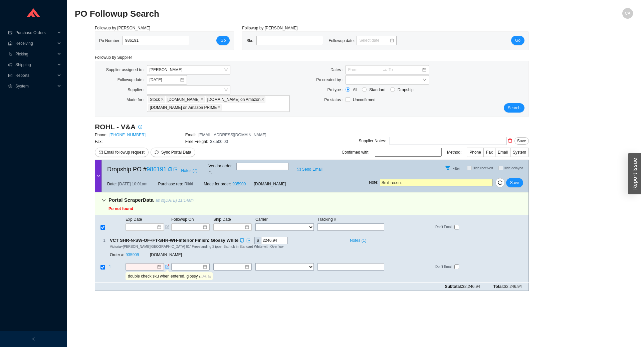
drag, startPoint x: 145, startPoint y: 227, endPoint x: 131, endPoint y: 231, distance: 14.4
click at [131, 237] on span "VCT SHR-N-SW-OF+FT-SHR-WH-Interior Finish: Glossy White" at bounding box center [177, 240] width 135 height 7
click at [511, 110] on span "Search" at bounding box center [514, 108] width 13 height 7
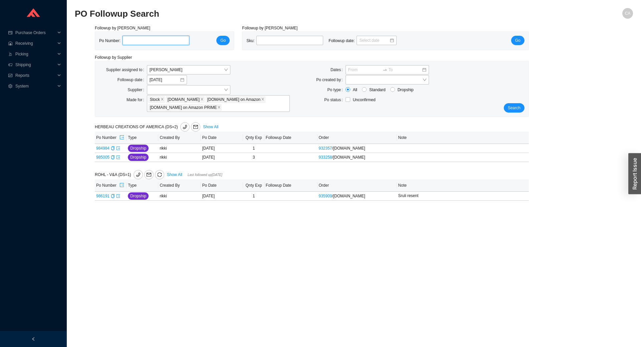
click at [163, 39] on input "tel" at bounding box center [156, 40] width 67 height 9
paste input "985242"
type input "985242"
click at [224, 40] on span "Go" at bounding box center [222, 40] width 5 height 7
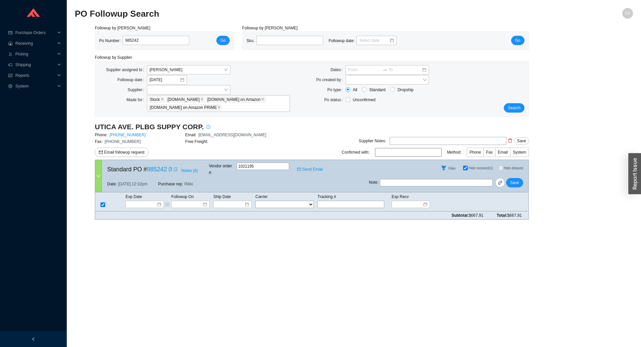
click at [151, 34] on div "Po Number: 985242 Go" at bounding box center [164, 41] width 139 height 18
click at [152, 38] on input "985242" at bounding box center [156, 40] width 67 height 9
paste input "2731"
type input "982731"
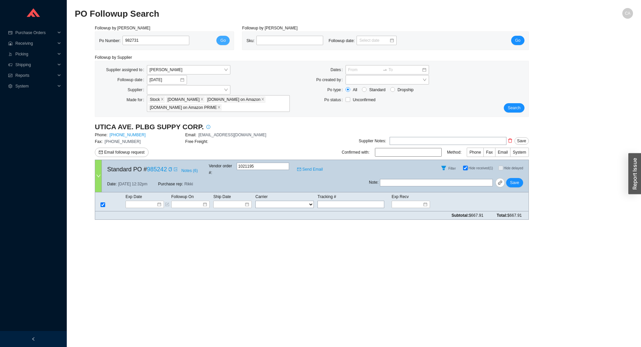
click at [225, 40] on span "Go" at bounding box center [222, 40] width 5 height 7
click at [467, 166] on input "Hide received (2)" at bounding box center [465, 168] width 5 height 5
checkbox input "false"
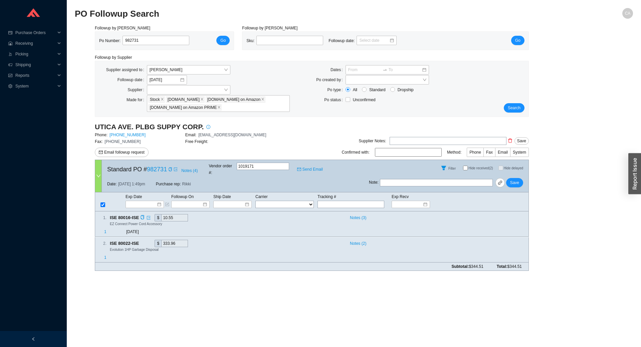
click at [106, 230] on span "1" at bounding box center [105, 232] width 2 height 5
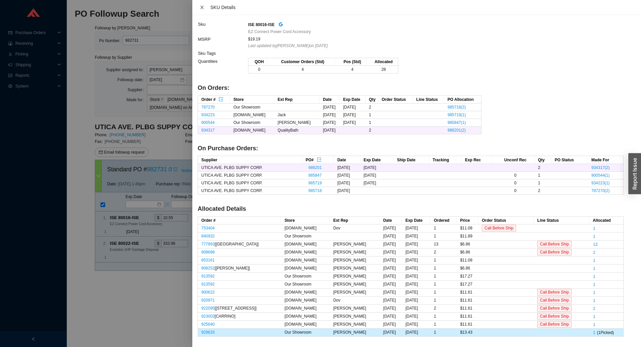
click at [203, 8] on icon "close" at bounding box center [202, 7] width 5 height 5
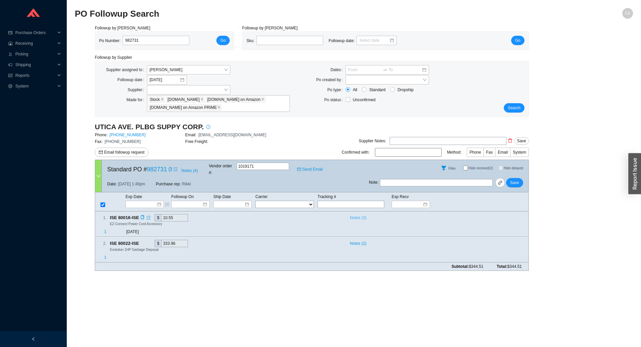
click at [359, 214] on span "Notes ( 3 )" at bounding box center [358, 217] width 16 height 7
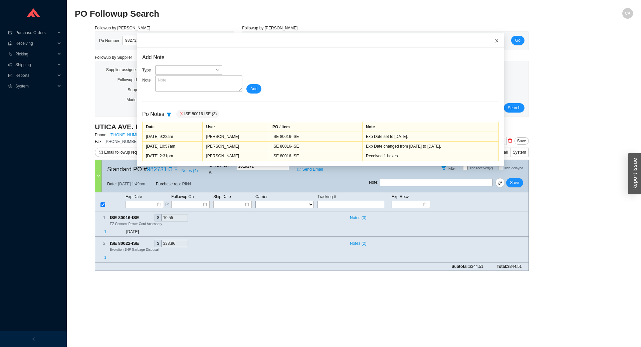
click at [489, 40] on span "Close" at bounding box center [496, 40] width 15 height 15
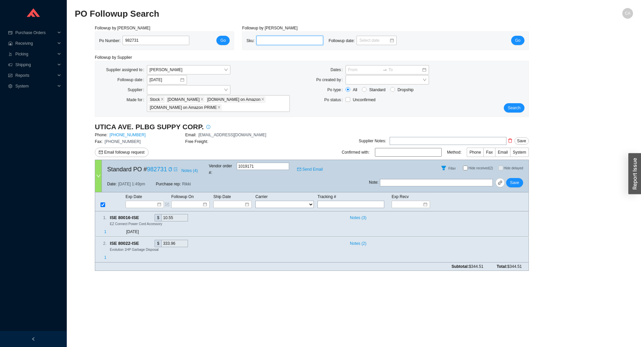
click at [307, 40] on input "search" at bounding box center [289, 40] width 61 height 9
paste input "80016-ISE"
type input "80016-ISE"
click at [105, 230] on span "1" at bounding box center [105, 232] width 2 height 5
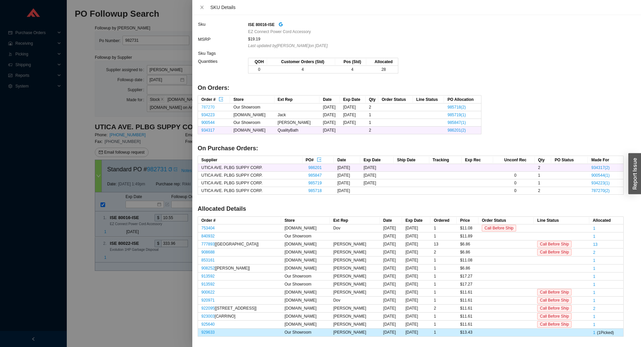
click at [204, 107] on link "787270" at bounding box center [207, 107] width 13 height 5
click at [208, 114] on link "934223" at bounding box center [207, 115] width 13 height 5
click at [200, 7] on button "Close" at bounding box center [202, 7] width 9 height 5
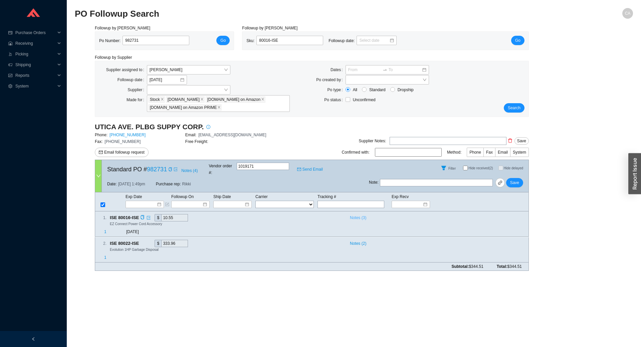
click at [360, 214] on span "Notes ( 3 )" at bounding box center [358, 217] width 16 height 7
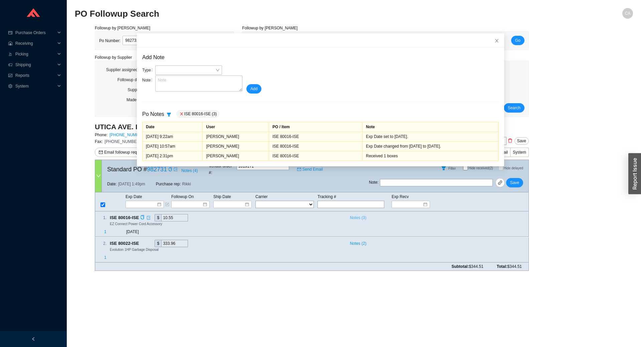
click at [360, 214] on span "Notes ( 3 )" at bounding box center [358, 217] width 16 height 7
click at [363, 214] on span "Notes ( 3 )" at bounding box center [358, 217] width 16 height 7
click at [495, 41] on icon "close" at bounding box center [497, 40] width 5 height 5
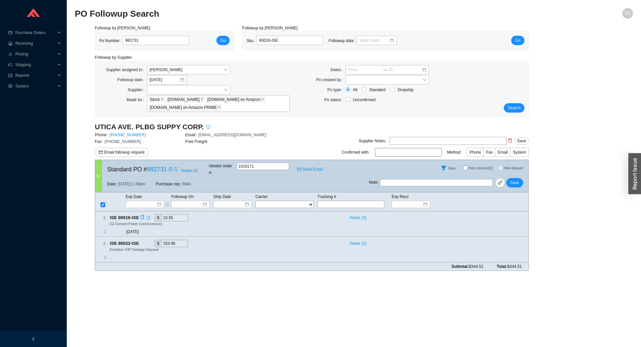
click at [106, 230] on span "1" at bounding box center [105, 232] width 2 height 5
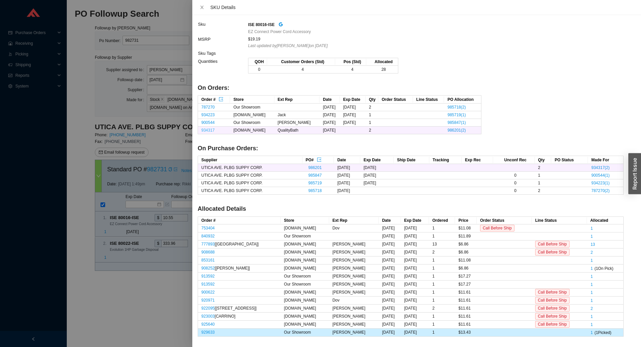
click at [204, 130] on link "934317" at bounding box center [207, 130] width 13 height 5
click at [204, 7] on icon "close" at bounding box center [202, 7] width 5 height 5
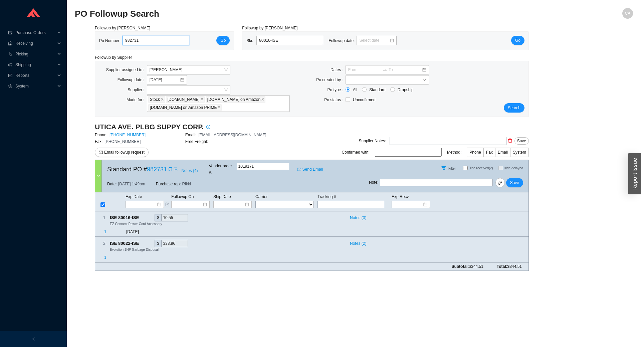
click at [152, 40] on input "982731" at bounding box center [156, 40] width 67 height 9
click at [151, 39] on input "982731" at bounding box center [156, 40] width 67 height 9
click at [150, 39] on input "982731" at bounding box center [156, 40] width 67 height 9
click at [125, 39] on input "982731" at bounding box center [156, 40] width 67 height 9
click at [128, 40] on input "982731" at bounding box center [156, 40] width 67 height 9
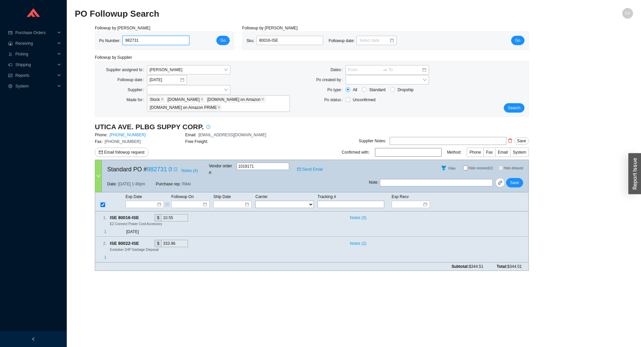
click at [128, 40] on input "982731" at bounding box center [156, 40] width 67 height 9
paste input "5242"
type input "985242"
click at [222, 42] on span "Go" at bounding box center [222, 40] width 5 height 7
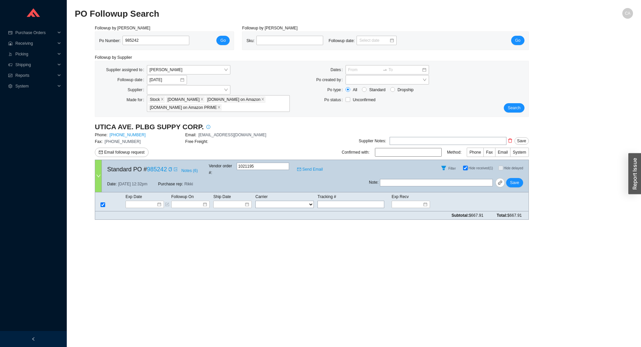
click at [469, 167] on span "Hide received (1)" at bounding box center [480, 168] width 24 height 4
click at [468, 167] on input "Hide received (1)" at bounding box center [465, 168] width 5 height 5
checkbox input "false"
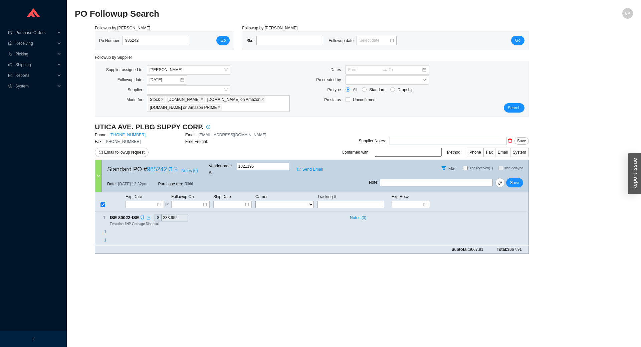
click at [106, 230] on span "1" at bounding box center [105, 232] width 2 height 5
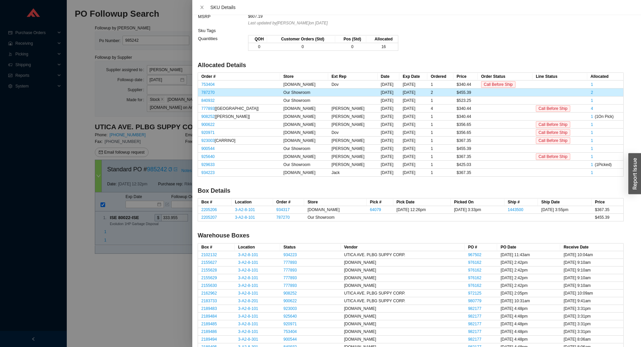
scroll to position [58, 0]
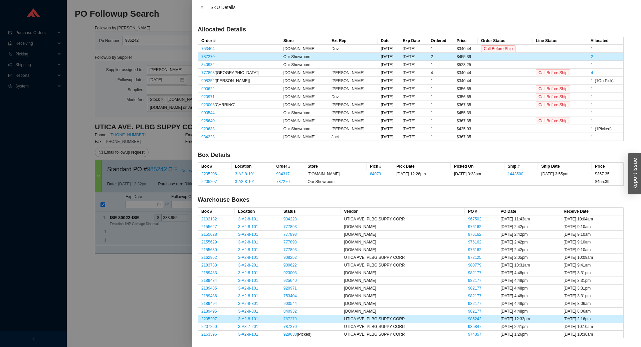
click at [293, 317] on link "787270" at bounding box center [289, 319] width 13 height 5
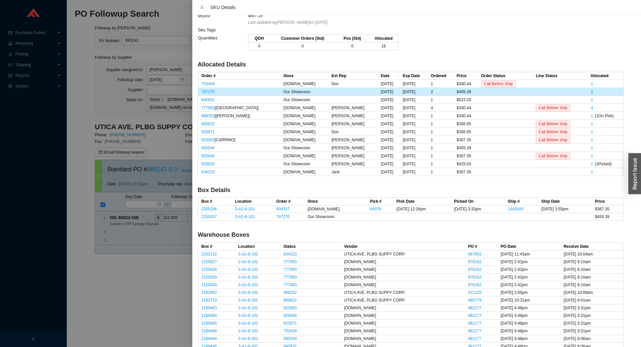
scroll to position [0, 0]
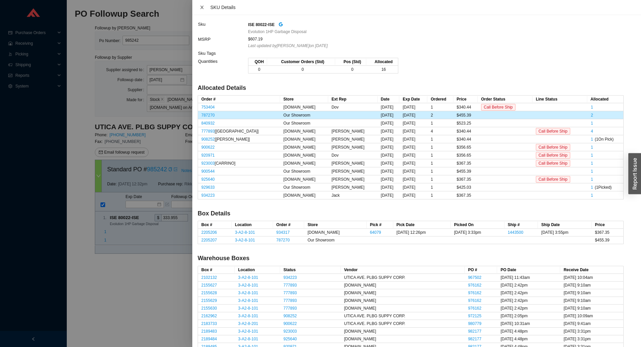
click at [200, 8] on icon "close" at bounding box center [202, 7] width 5 height 5
